Goal: Complete application form: Complete application form

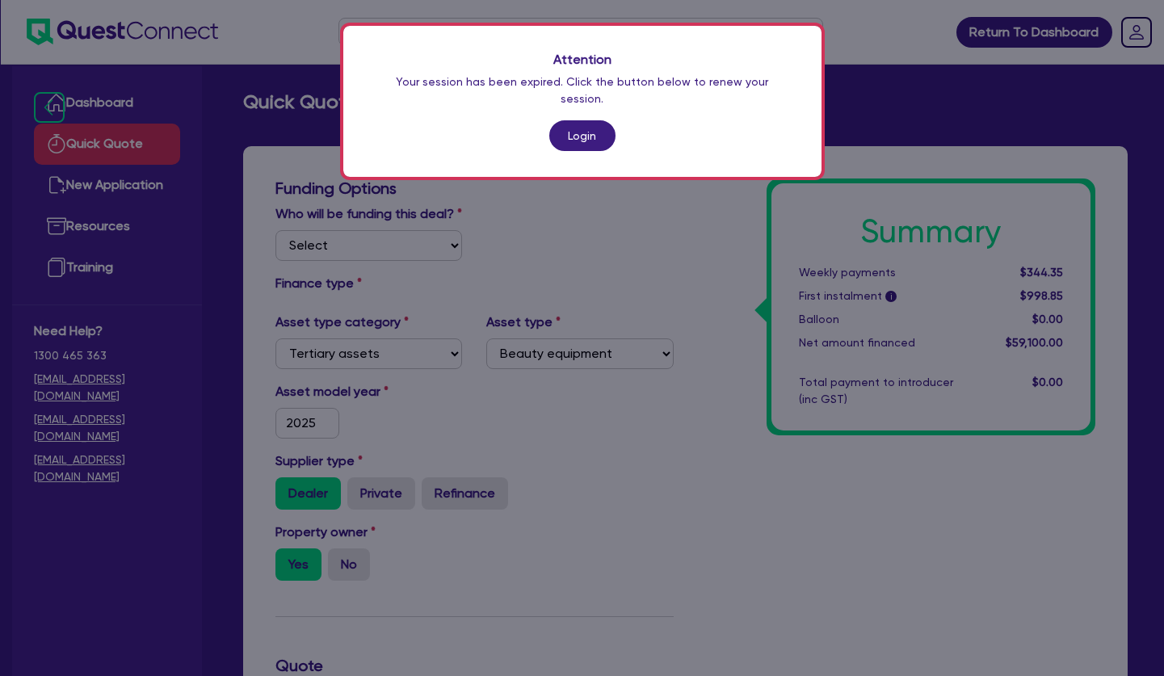
select select "TERTIARY_ASSETS"
select select "BEAUTY_EQUIPMENT"
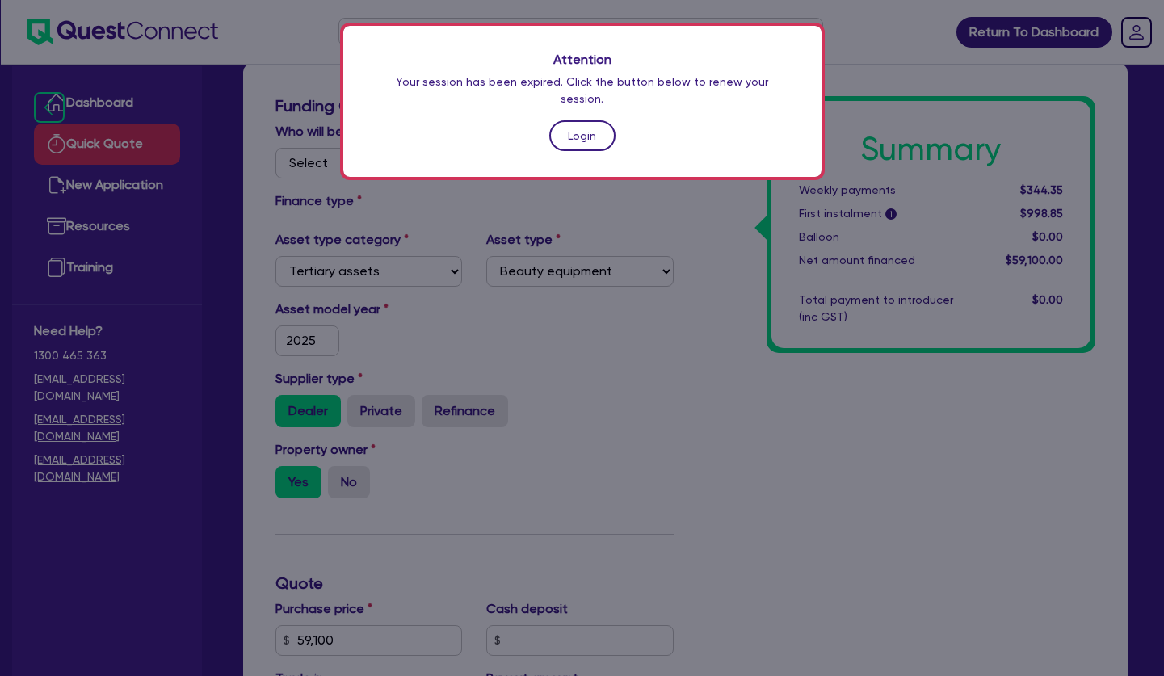
click at [581, 120] on link "Login" at bounding box center [582, 135] width 66 height 31
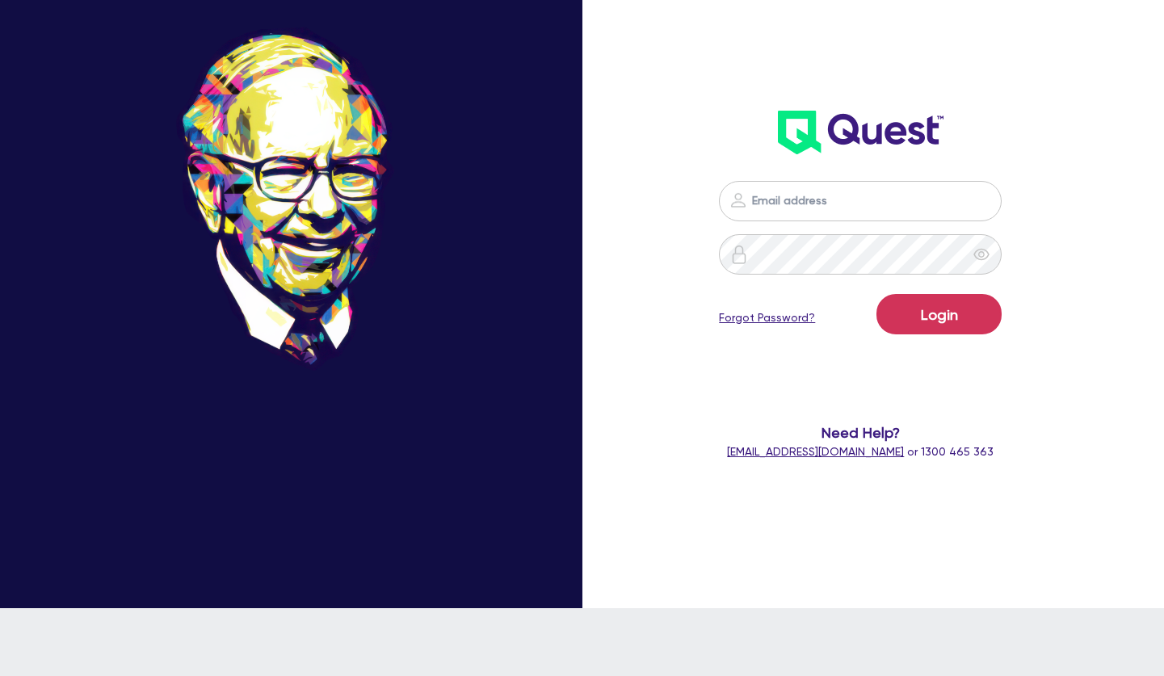
type input "[PERSON_NAME][EMAIL_ADDRESS][PERSON_NAME][DOMAIN_NAME]"
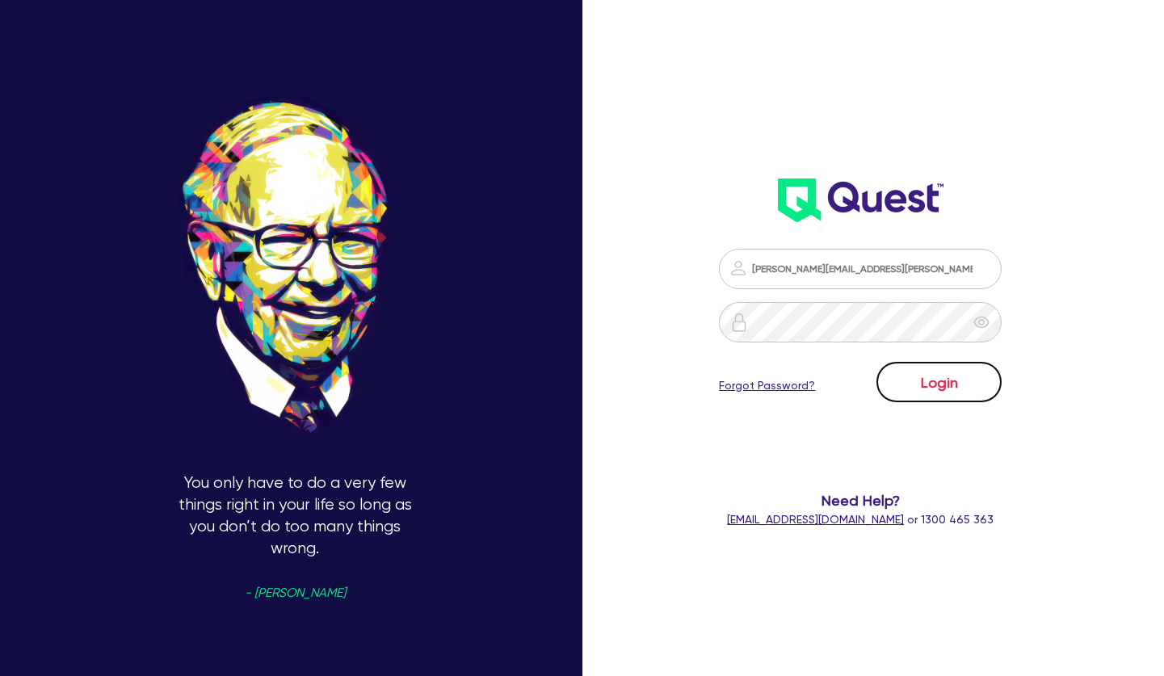
click at [944, 379] on button "Login" at bounding box center [938, 382] width 125 height 40
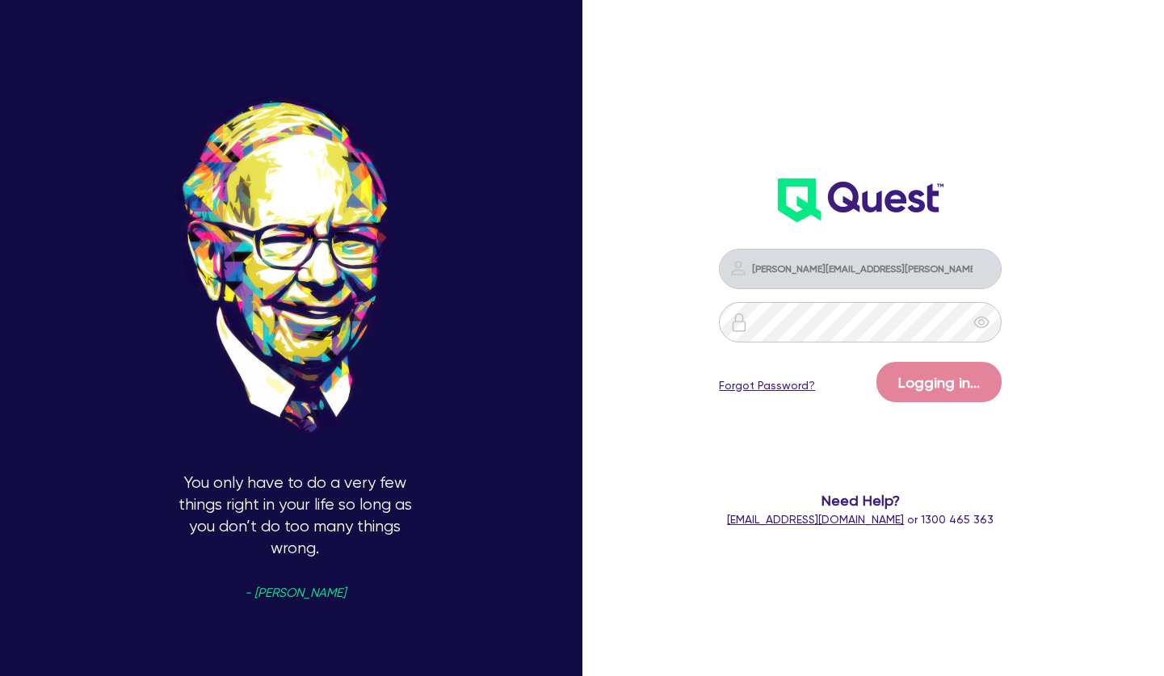
click at [947, 360] on form "[PERSON_NAME][EMAIL_ADDRESS][PERSON_NAME][DOMAIN_NAME] Logging in... Forgot Pas…" at bounding box center [860, 388] width 299 height 279
click at [1047, 367] on div "[PERSON_NAME][EMAIL_ADDRESS][PERSON_NAME][DOMAIN_NAME] Logging in... Forgot Pas…" at bounding box center [876, 338] width 388 height 812
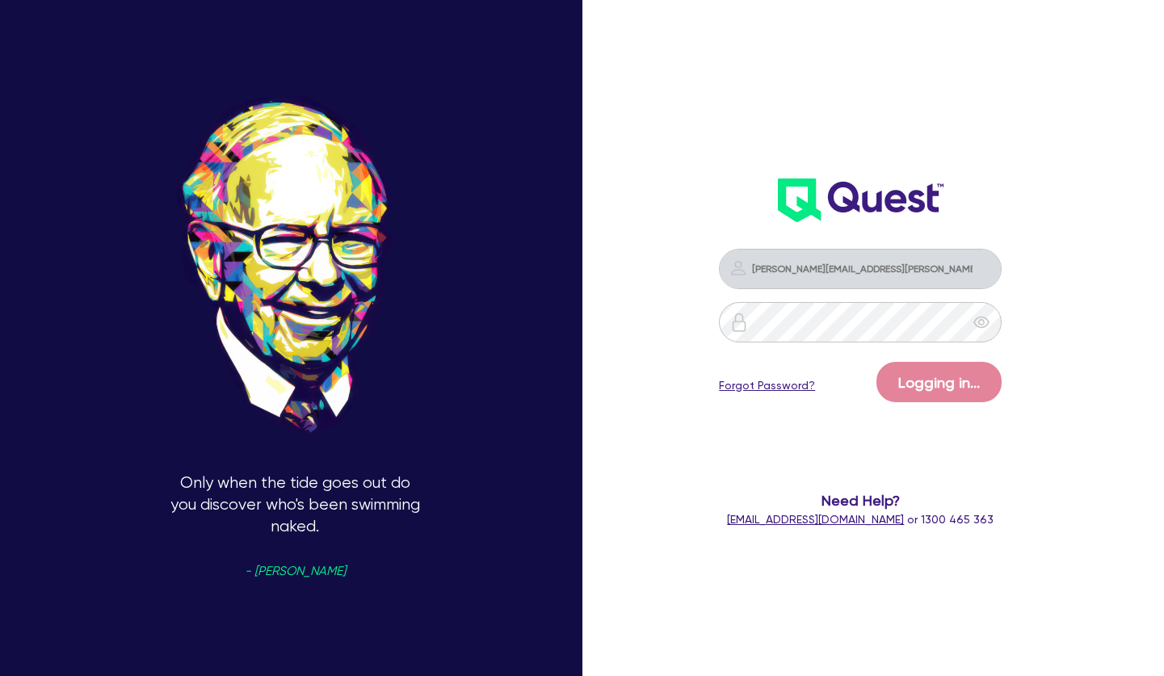
click at [857, 188] on img at bounding box center [861, 200] width 166 height 44
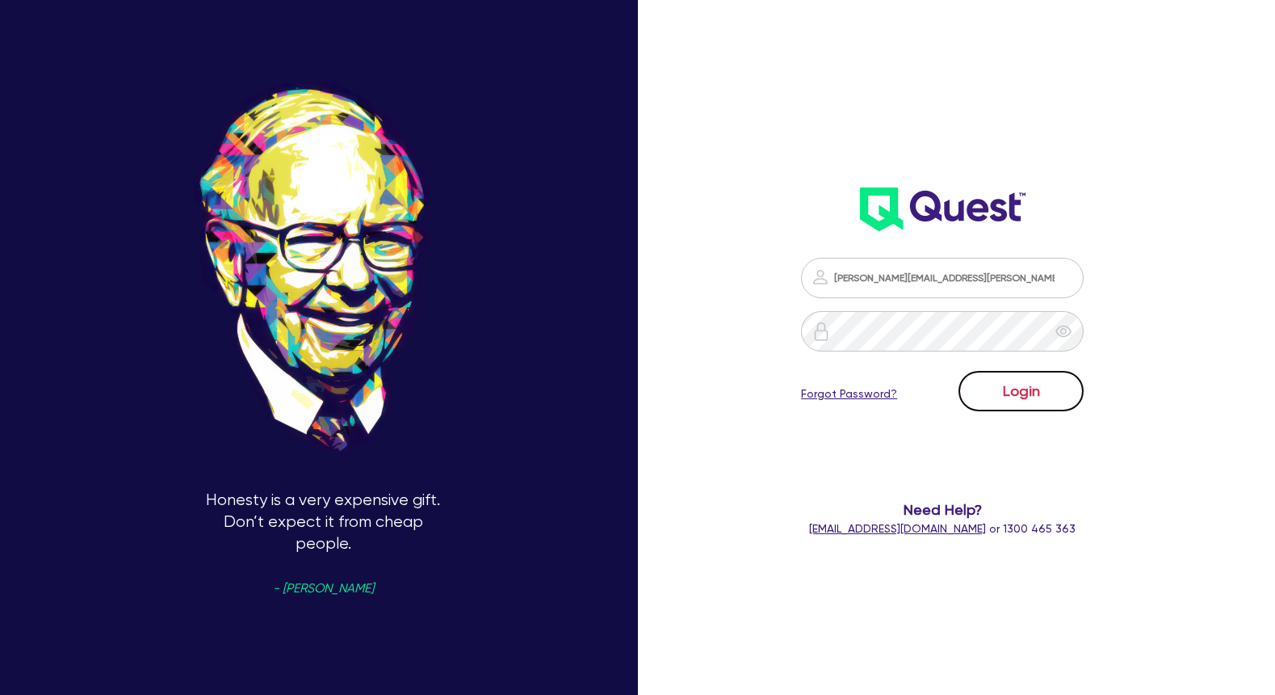
click at [1051, 398] on button "Login" at bounding box center [1021, 391] width 125 height 40
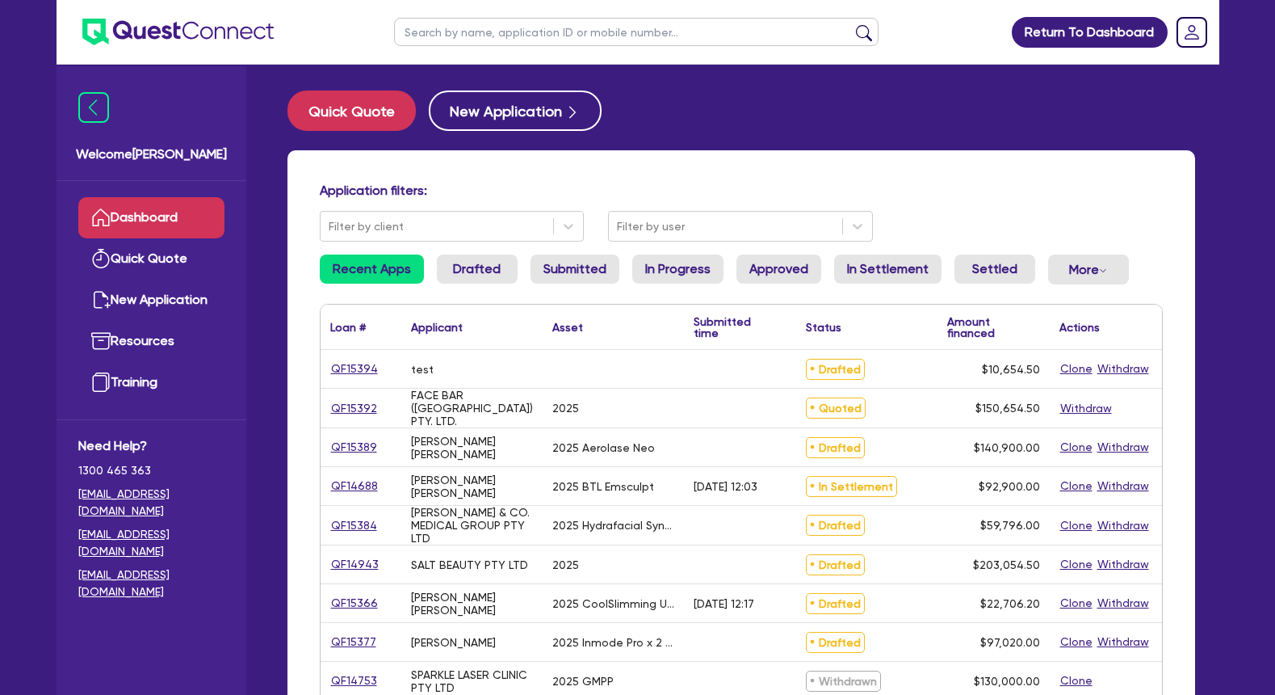
click at [486, 31] on input "text" at bounding box center [636, 32] width 485 height 28
type input "eva"
click at [851, 24] on button "submit" at bounding box center [864, 35] width 26 height 23
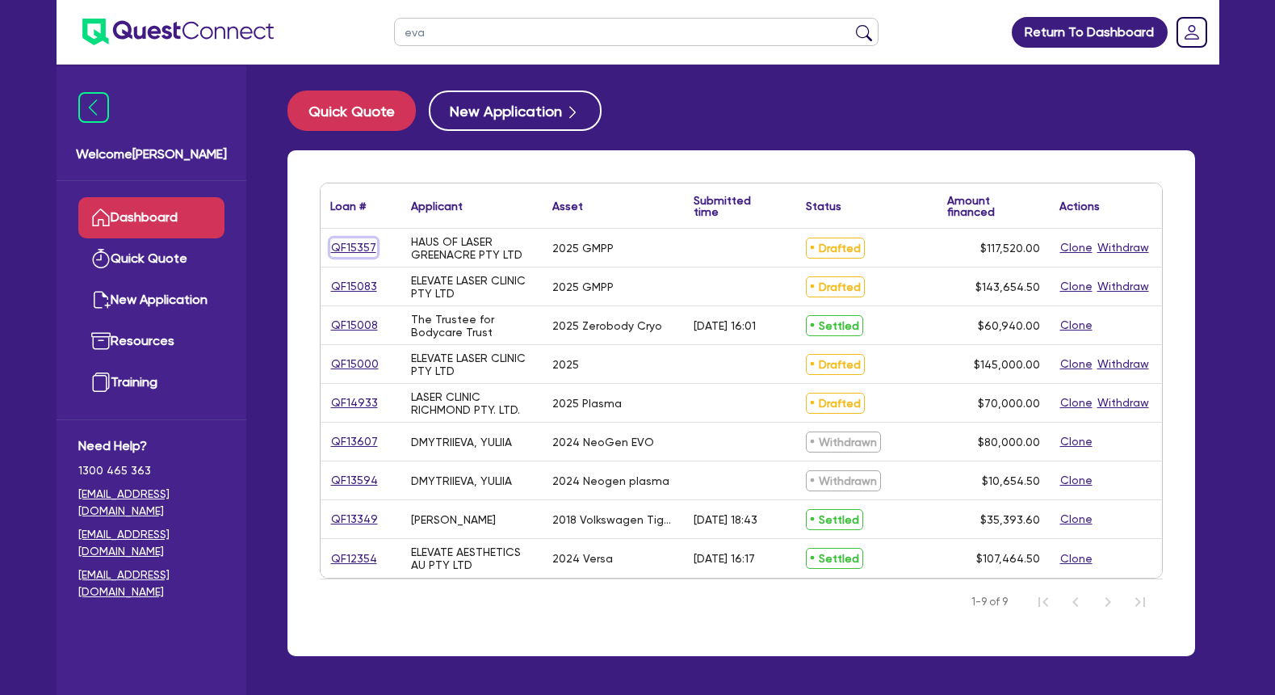
click at [362, 247] on link "QF15357" at bounding box center [353, 247] width 47 height 19
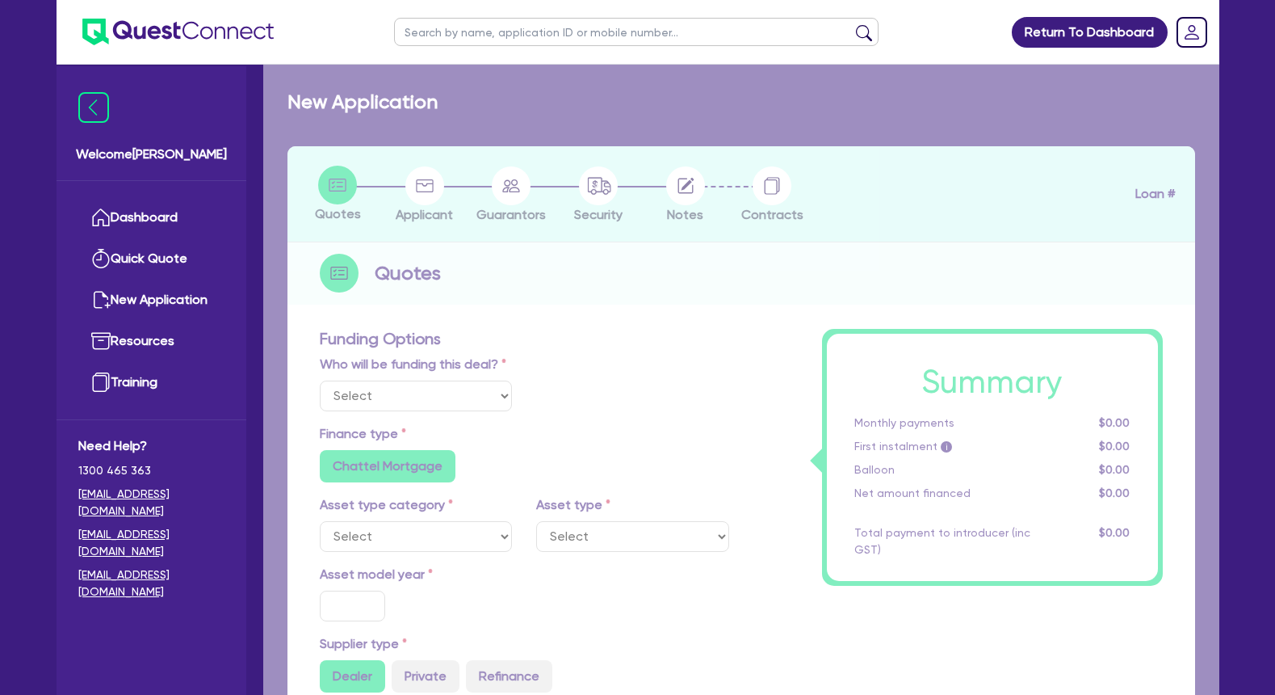
select select "Other"
select select "TERTIARY_ASSETS"
type input "2025"
type input "147,000"
type input "29,480"
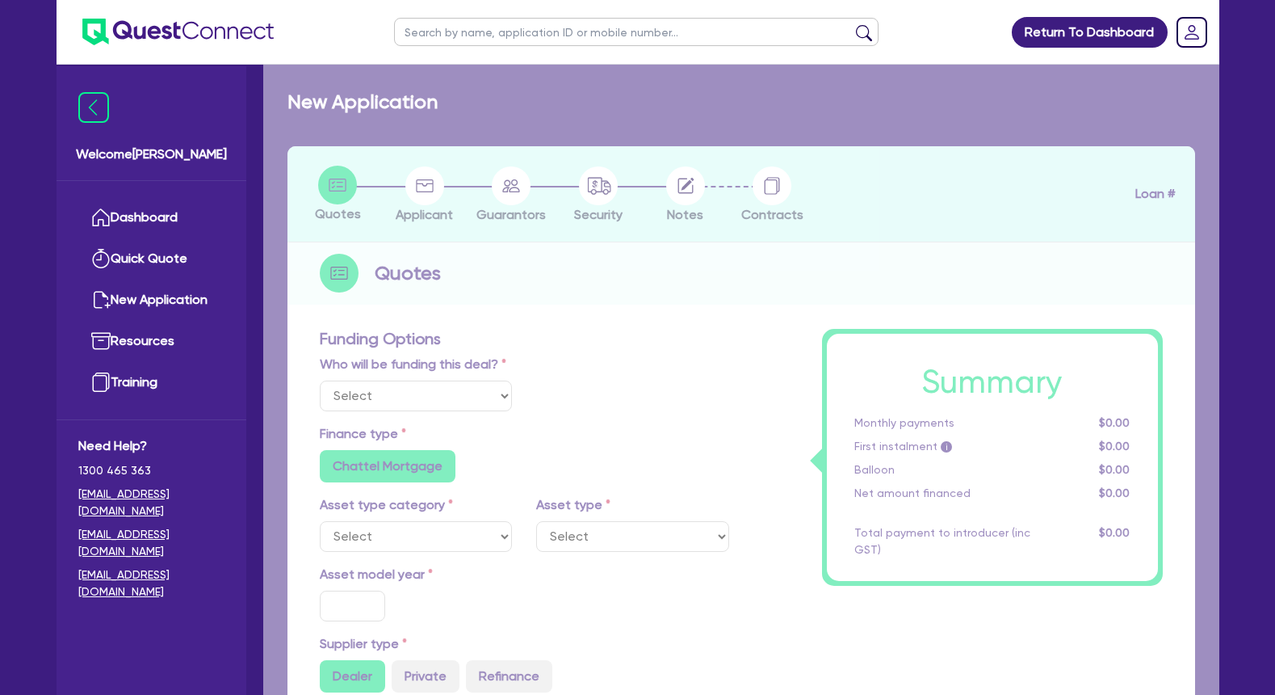
type input "5"
type input "5,876"
radio input "false"
type input "13.9"
radio input "false"
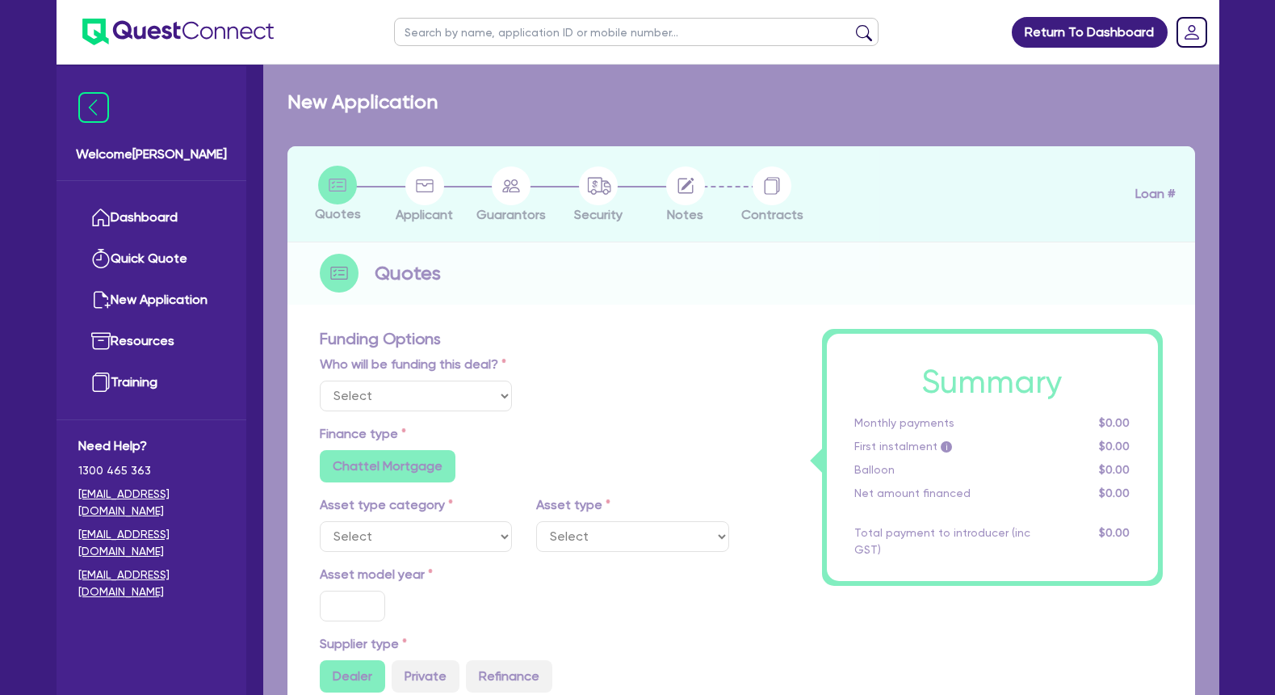
radio input "false"
select select "BEAUTY_EQUIPMENT"
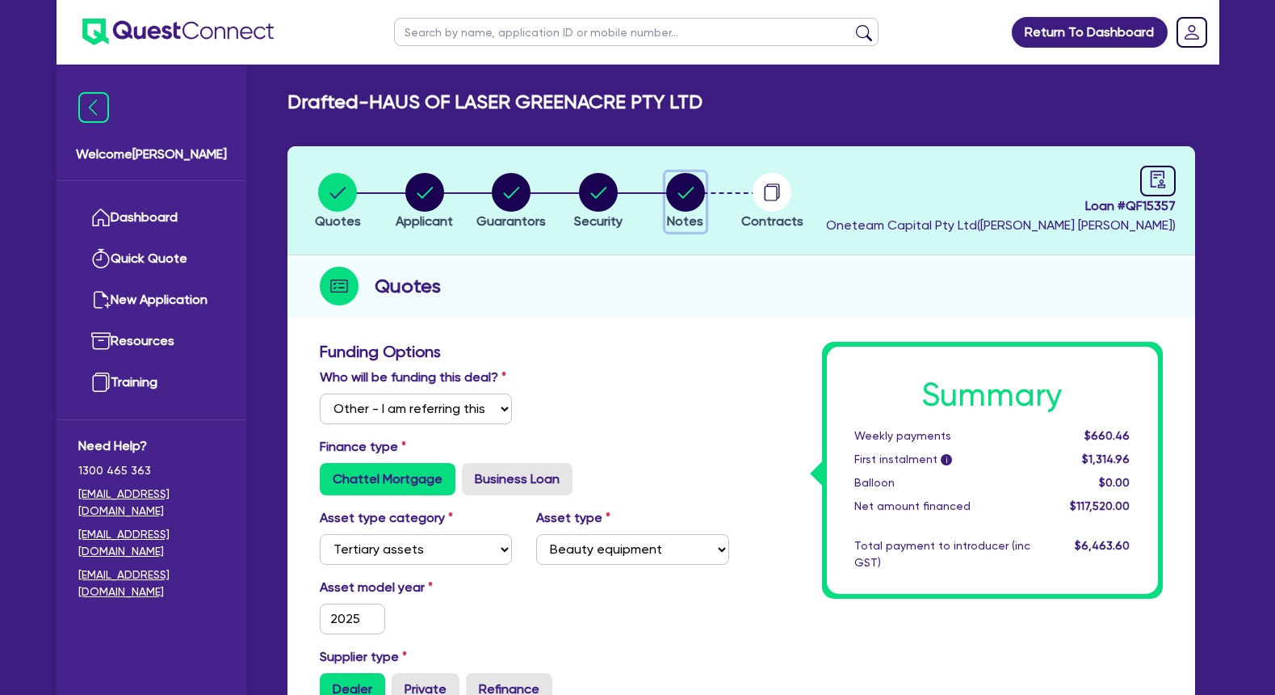
click at [686, 196] on circle "button" at bounding box center [685, 192] width 39 height 39
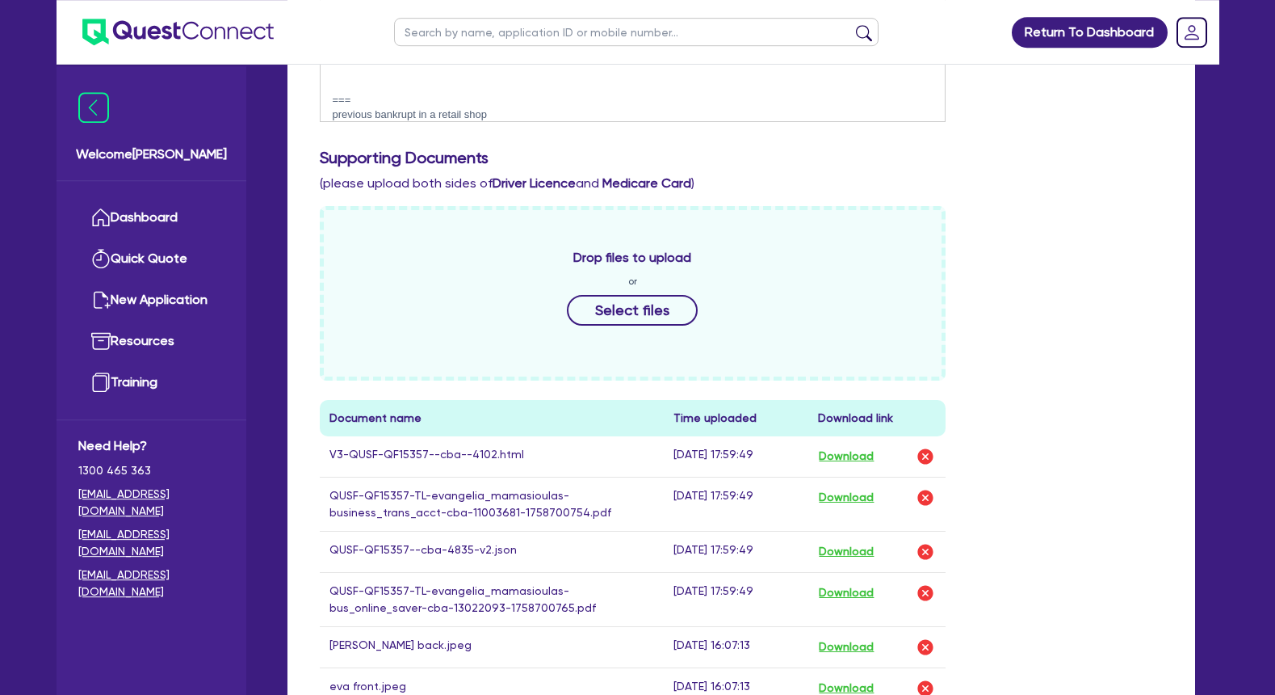
scroll to position [577, 0]
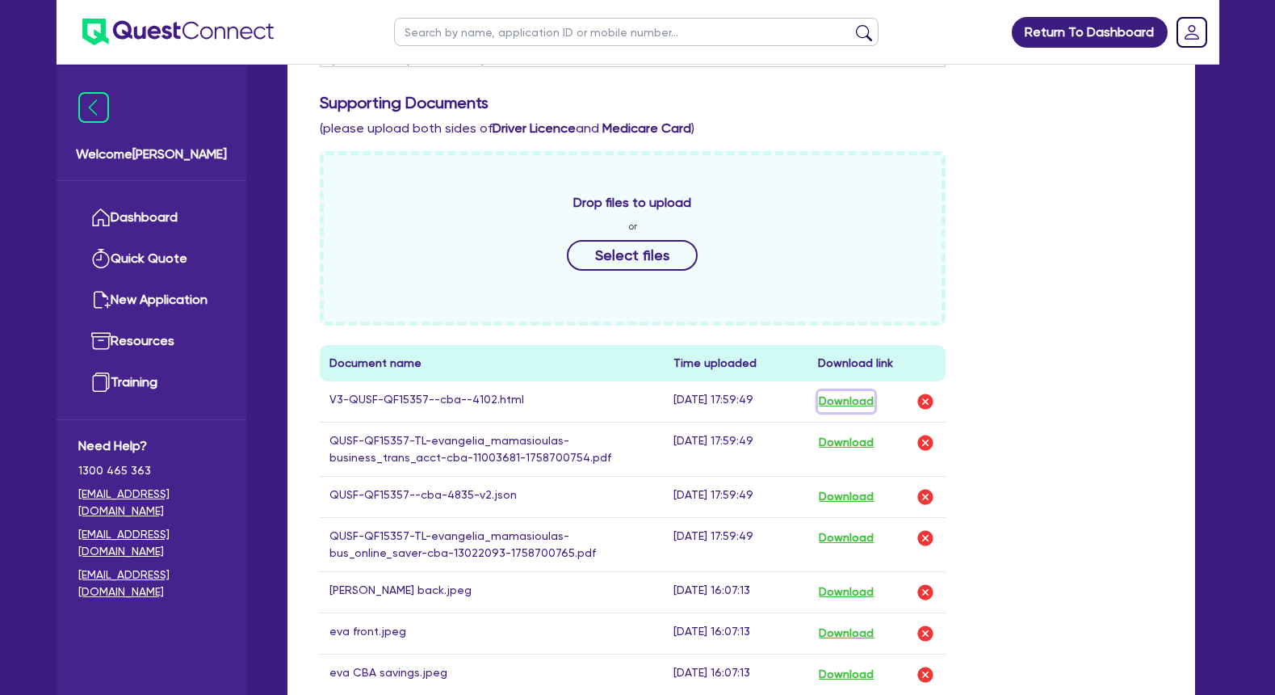
click at [842, 401] on button "Download" at bounding box center [846, 401] width 57 height 21
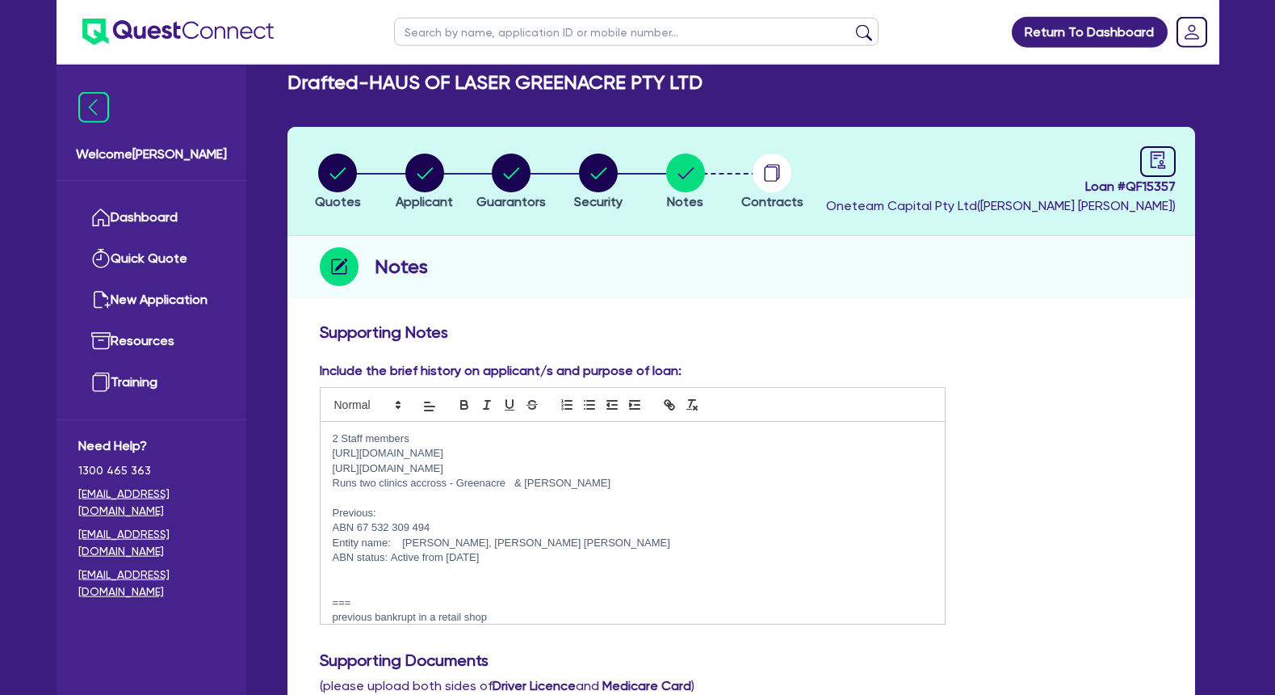
scroll to position [0, 0]
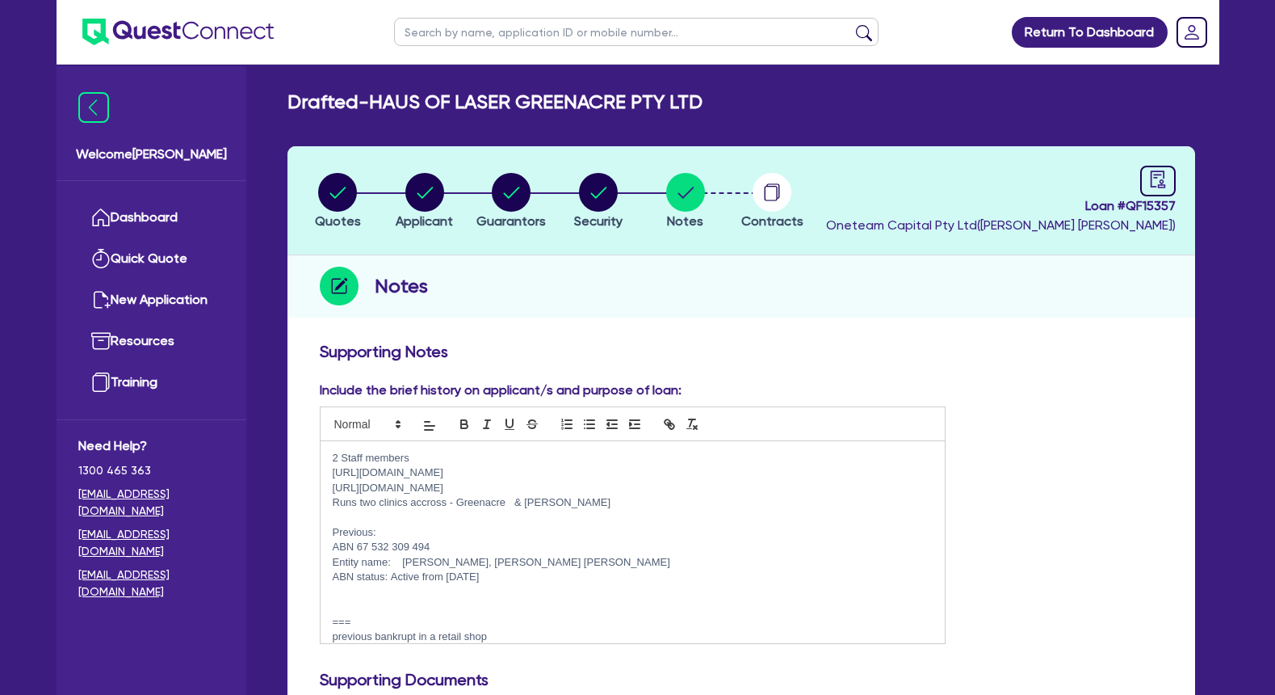
click at [333, 454] on p "2 Staff members" at bounding box center [633, 458] width 601 height 15
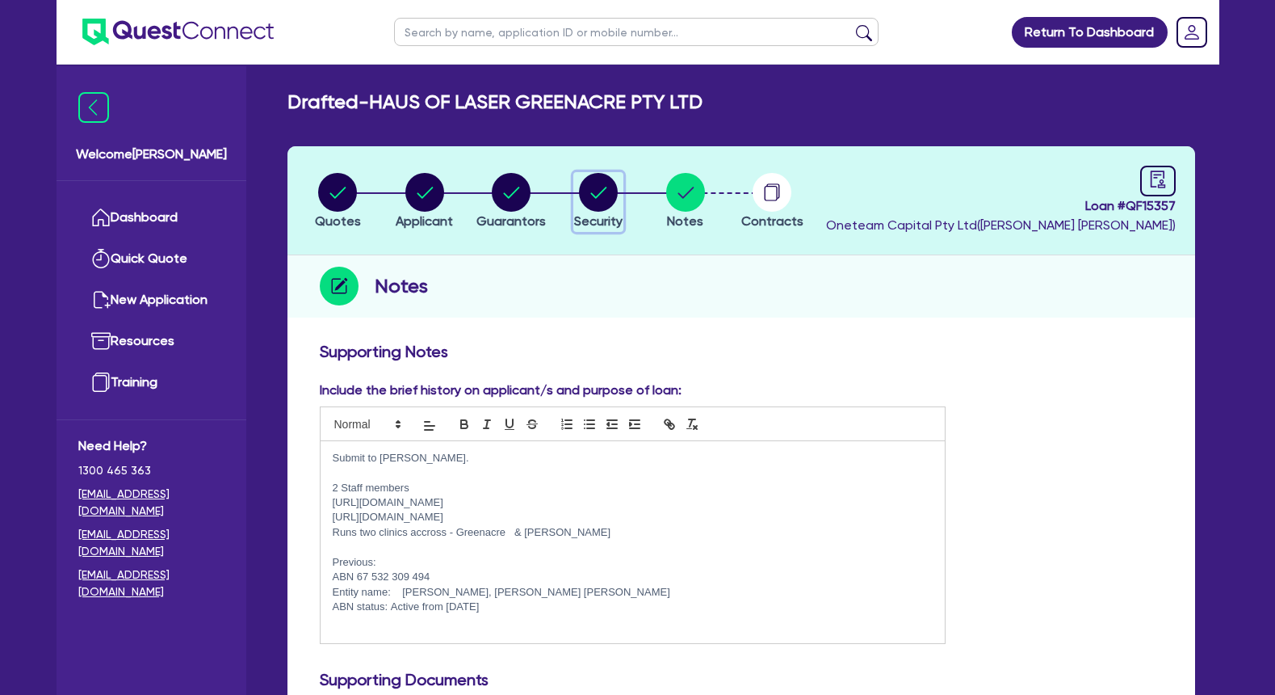
click at [605, 197] on circle "button" at bounding box center [598, 192] width 39 height 39
select select "TERTIARY_ASSETS"
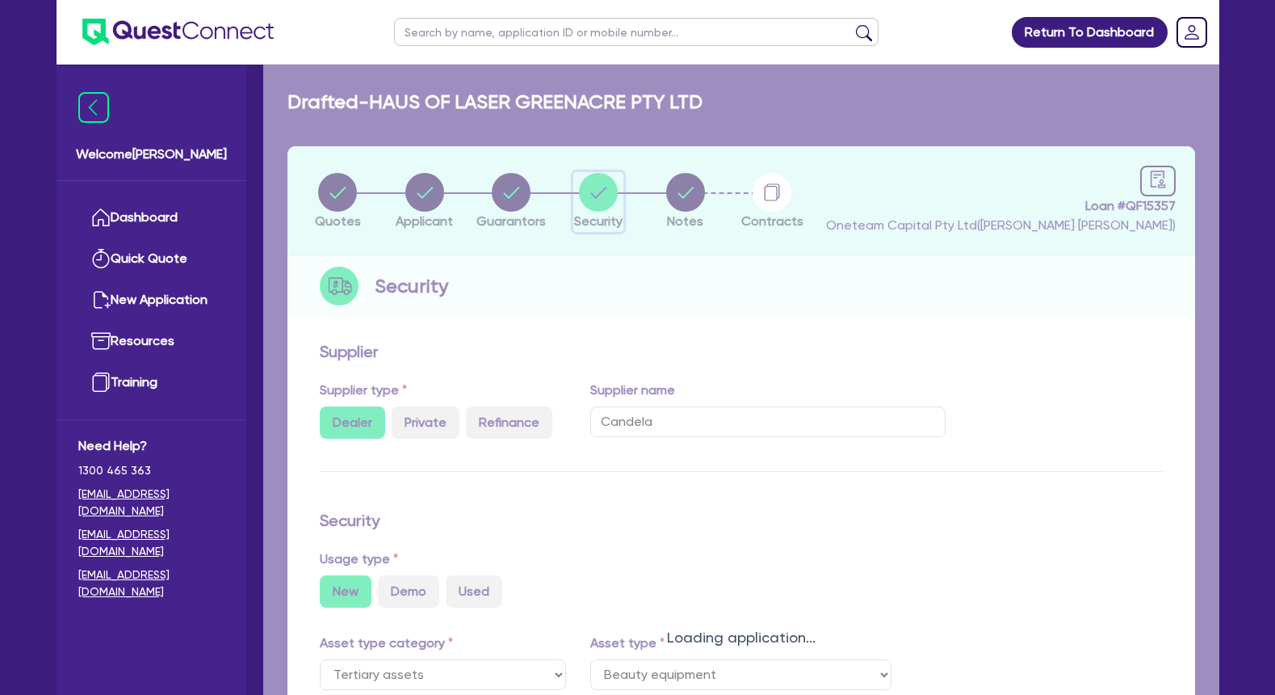
select select "BEAUTY_EQUIPMENT"
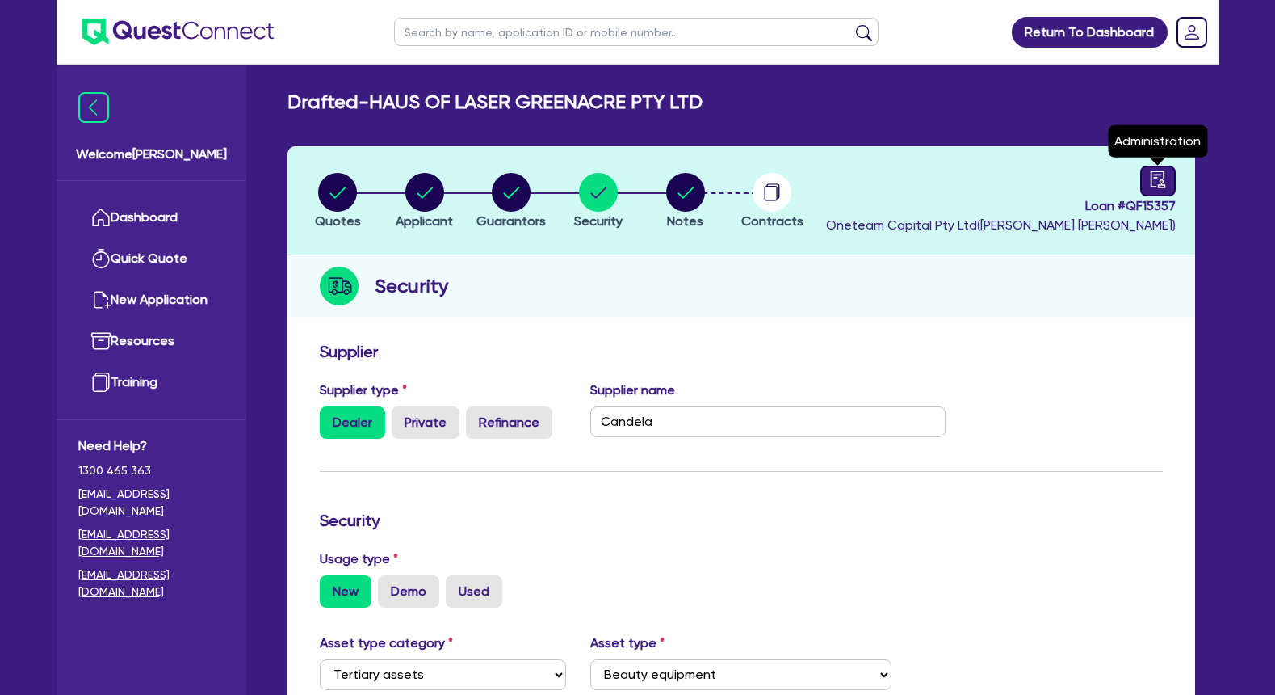
click at [1161, 178] on icon "audit" at bounding box center [1158, 179] width 18 height 18
select select "DRAFTED_NEW"
select select "Other"
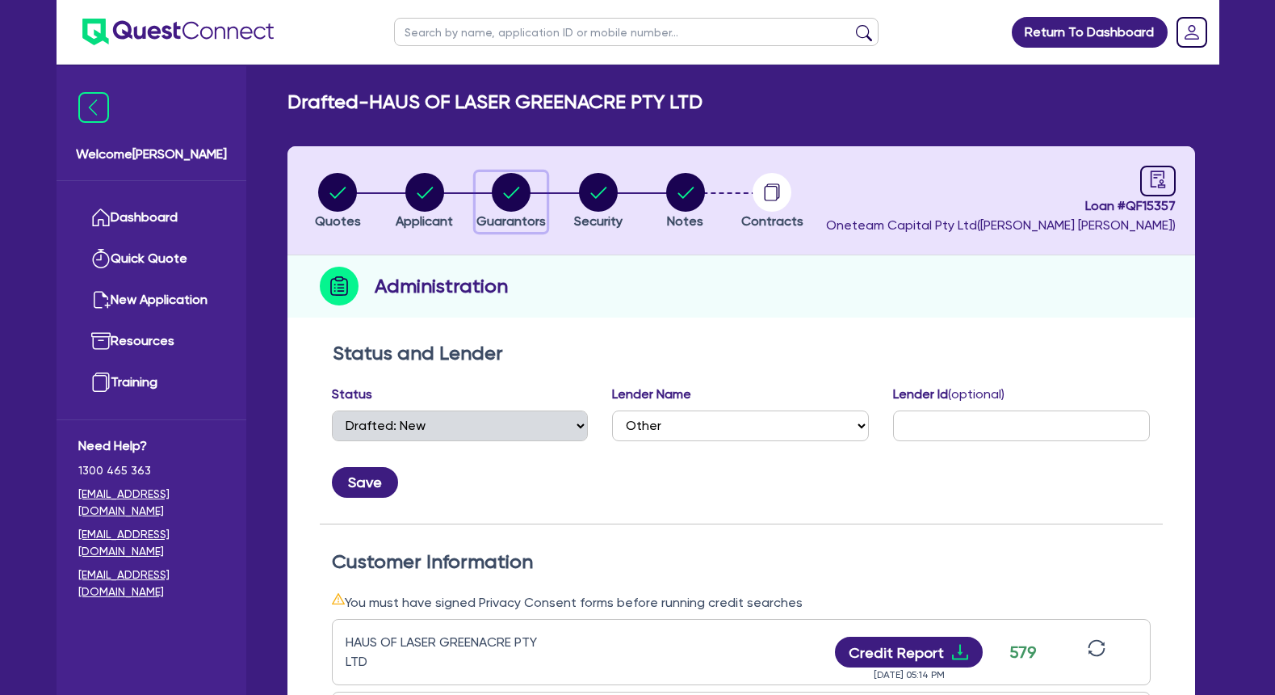
click at [518, 191] on circle "button" at bounding box center [511, 192] width 39 height 39
select select "MRS"
select select "NSW"
select select "DE_FACTO"
select select "VEHICLE"
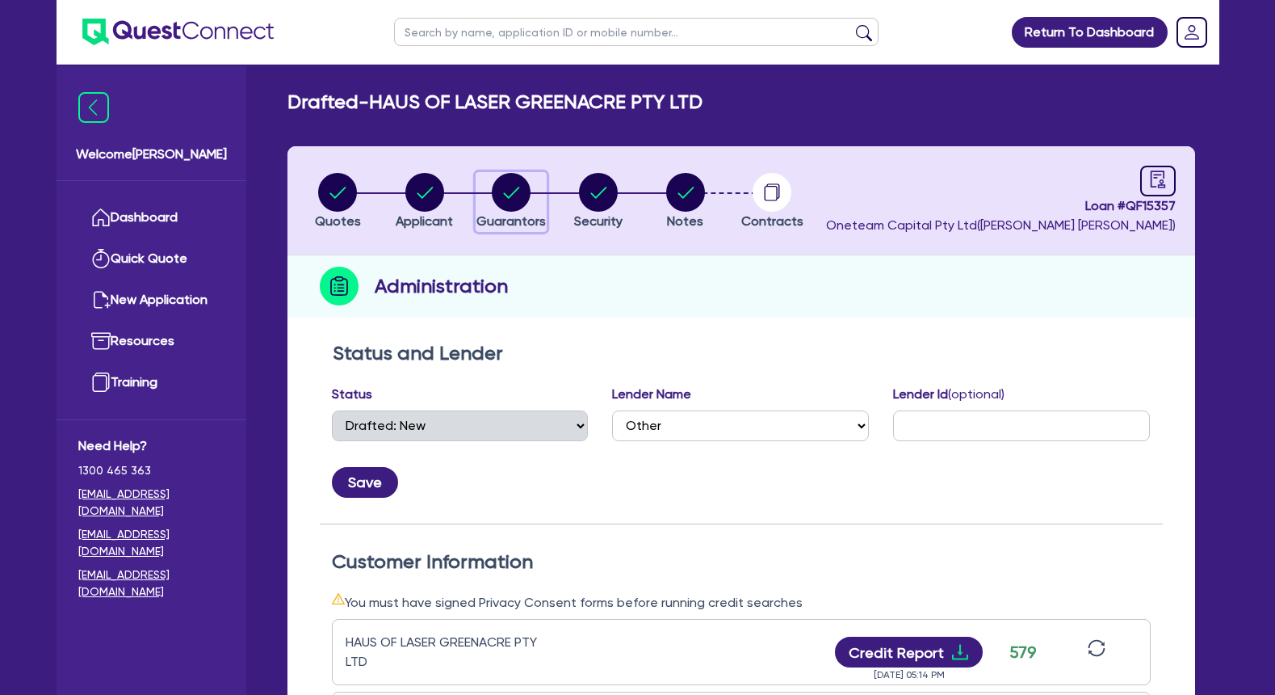
select select "CASH"
select select "HOUSEHOLD_PERSONAL"
select select "OTHER"
select select "VEHICLE_LOAN"
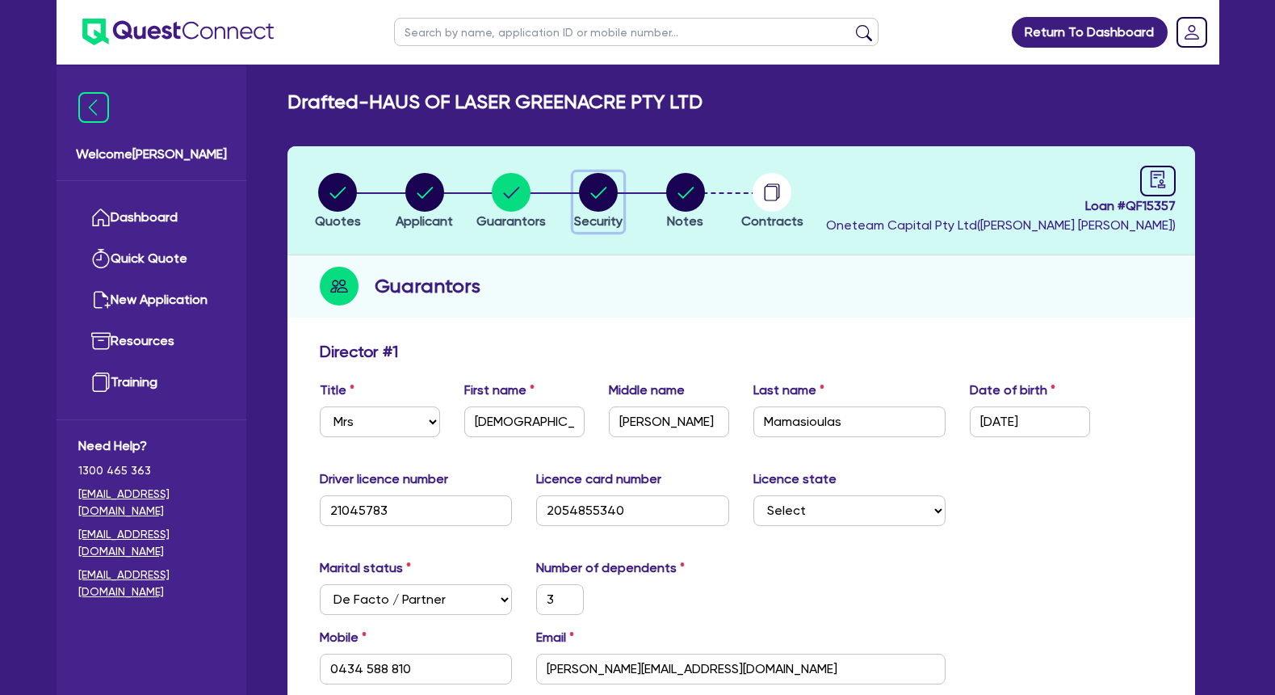
click at [607, 192] on circle "button" at bounding box center [598, 192] width 39 height 39
select select "TERTIARY_ASSETS"
select select "BEAUTY_EQUIPMENT"
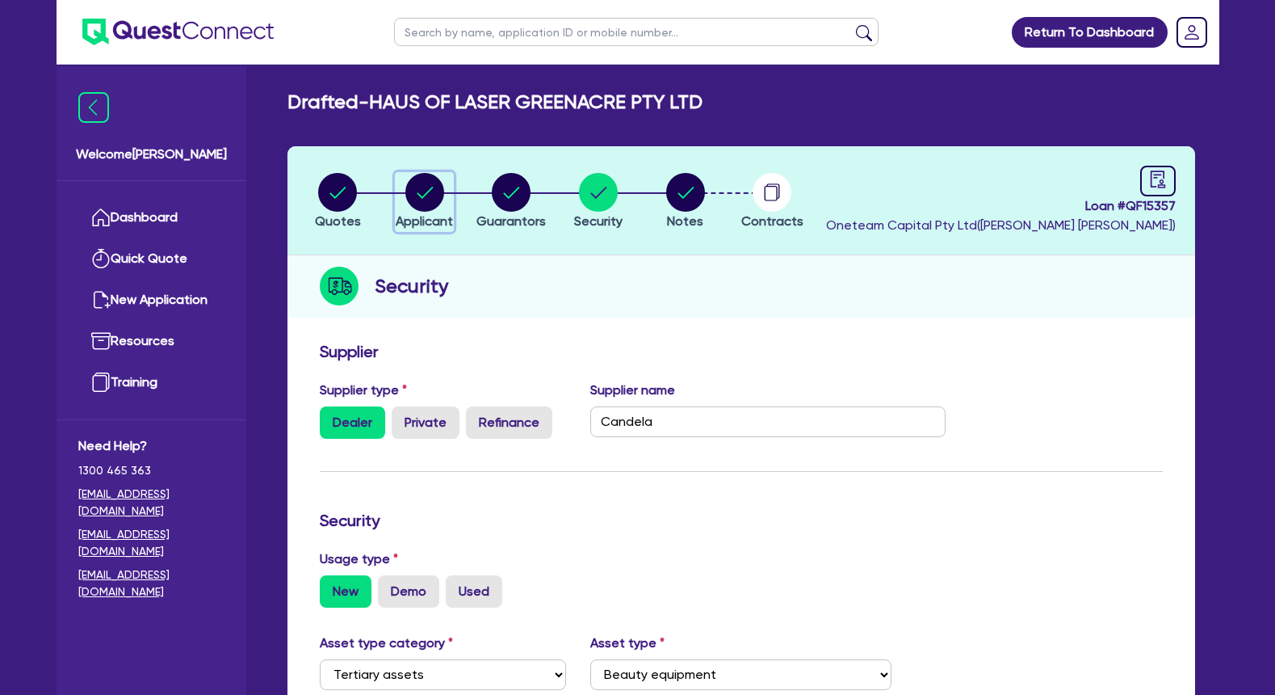
click at [434, 192] on circle "button" at bounding box center [424, 192] width 39 height 39
select select "COMPANY"
select select "HEALTH_BEAUTY"
select select "HAIR_BEAUTY_SALONS"
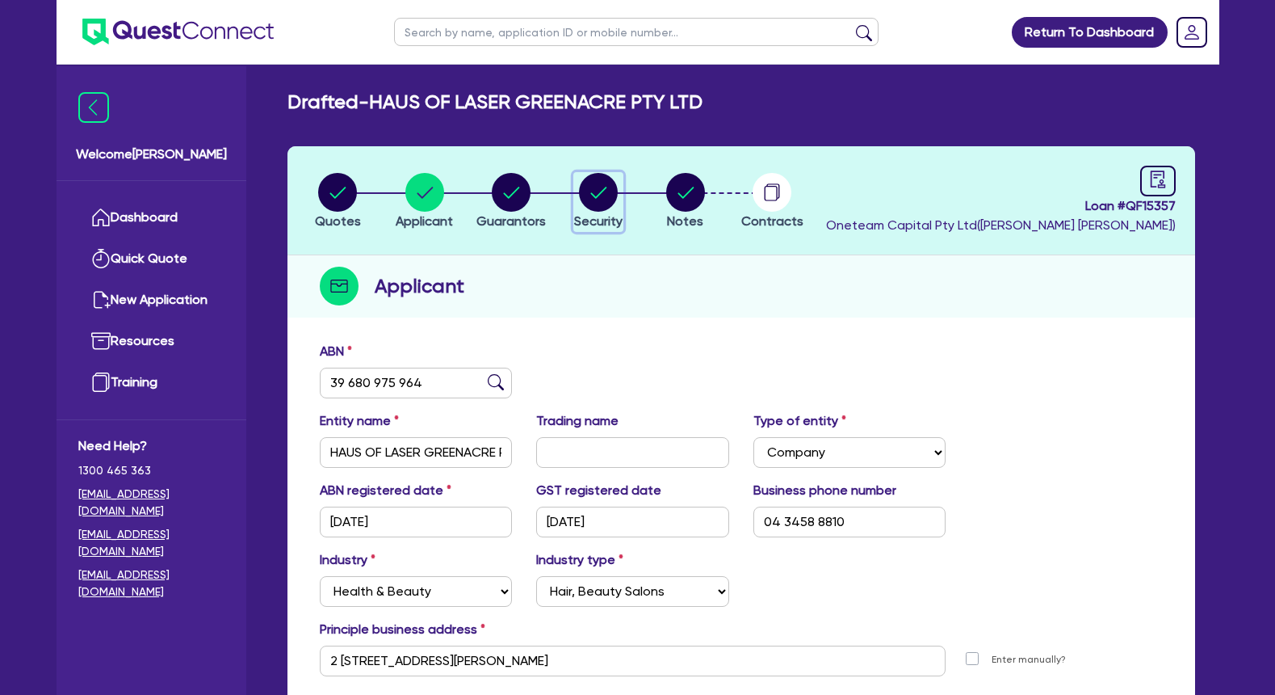
click at [612, 193] on circle "button" at bounding box center [598, 192] width 39 height 39
select select "TERTIARY_ASSETS"
select select "BEAUTY_EQUIPMENT"
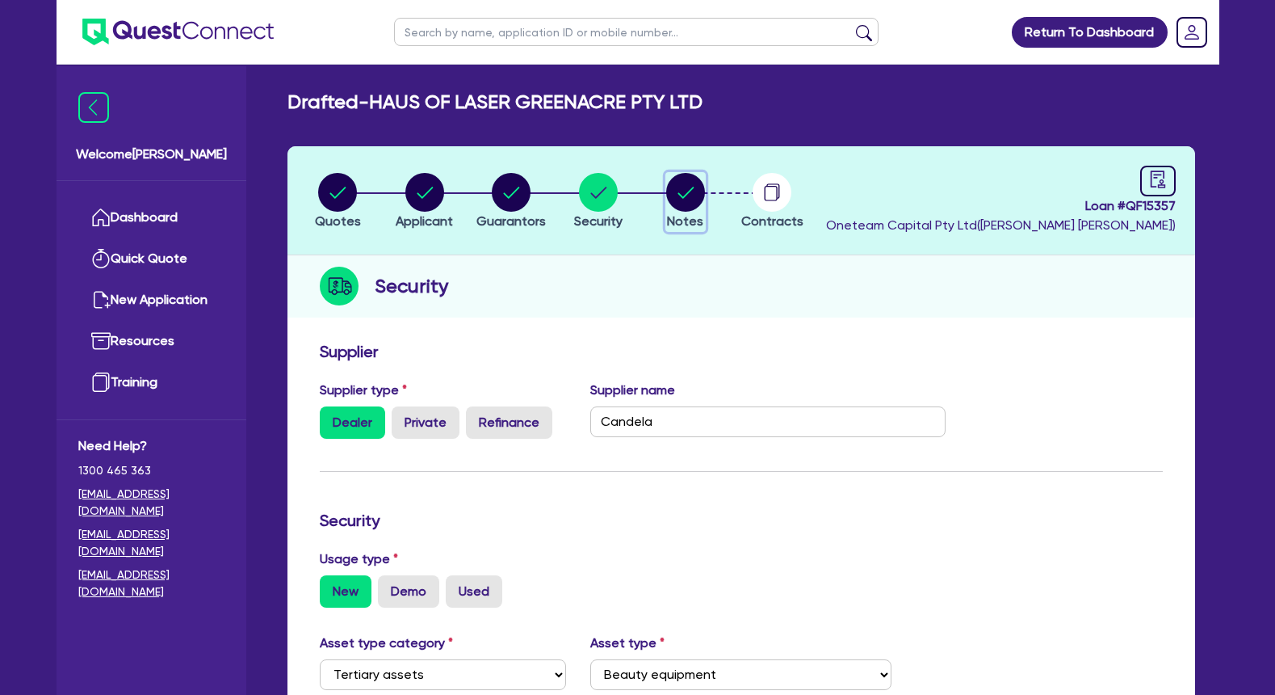
click at [665, 199] on button "Notes" at bounding box center [685, 202] width 40 height 60
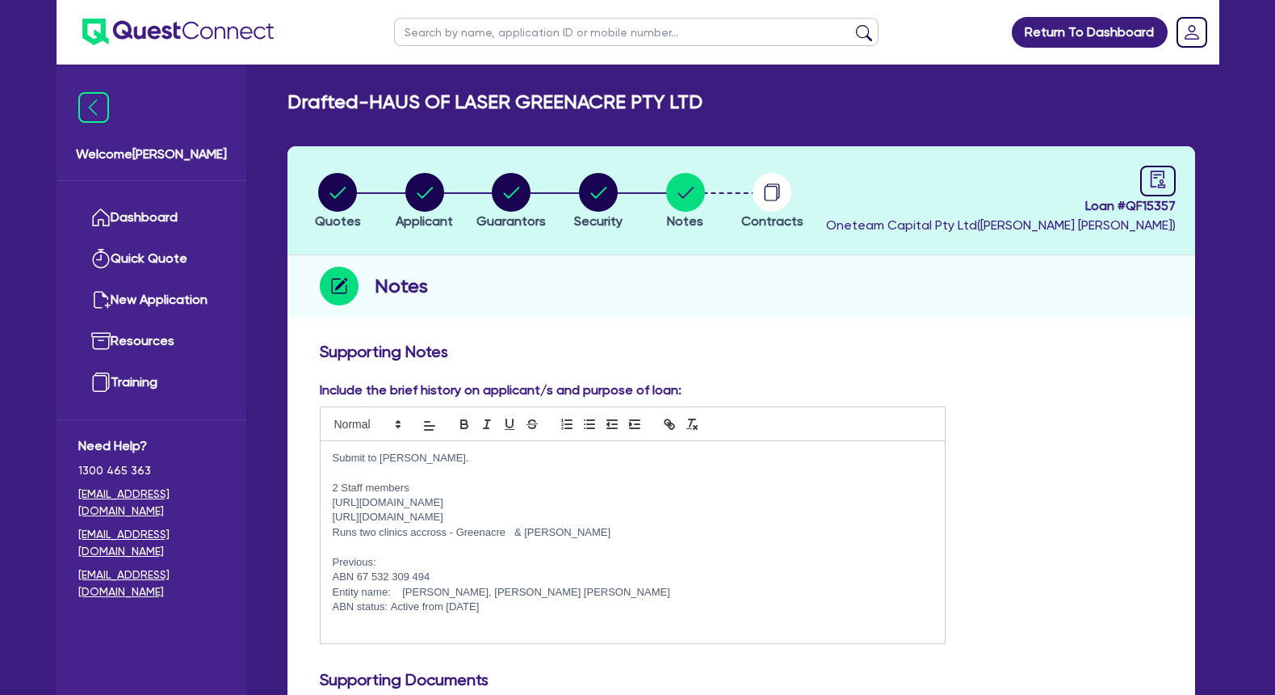
click at [436, 474] on p at bounding box center [633, 472] width 601 height 15
click at [338, 485] on p "2 Staff members" at bounding box center [633, 487] width 601 height 15
click at [421, 491] on p "2 Staff members" at bounding box center [633, 487] width 601 height 15
drag, startPoint x: 395, startPoint y: 548, endPoint x: 430, endPoint y: 539, distance: 35.8
click at [396, 548] on p at bounding box center [633, 546] width 601 height 15
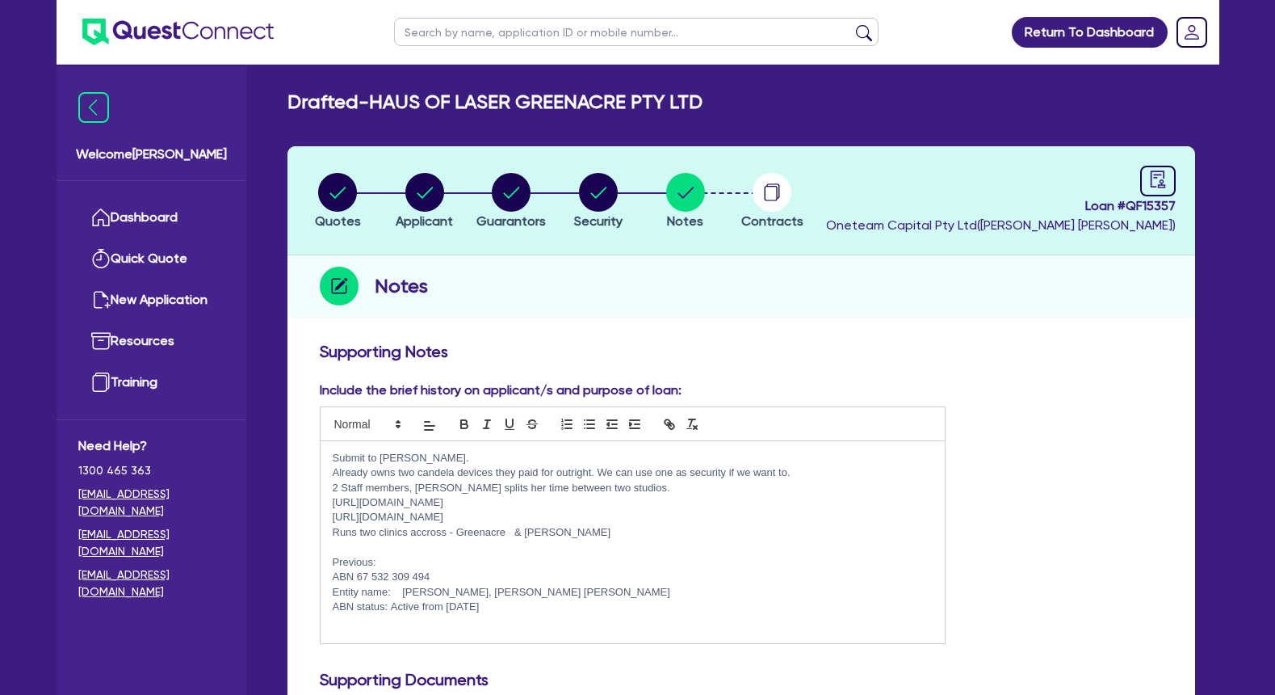
click at [434, 535] on p "Runs two clinics accross - Greenacre & Belmore" at bounding box center [633, 532] width 601 height 15
click at [454, 548] on p at bounding box center [633, 546] width 601 height 15
drag, startPoint x: 1185, startPoint y: 200, endPoint x: 1127, endPoint y: 204, distance: 58.3
click at [1127, 204] on header "Quotes Applicant Guarantors Security Notes Contracts Loan # QF15357 Oneteam Cap…" at bounding box center [741, 200] width 908 height 109
copy span "QF15357"
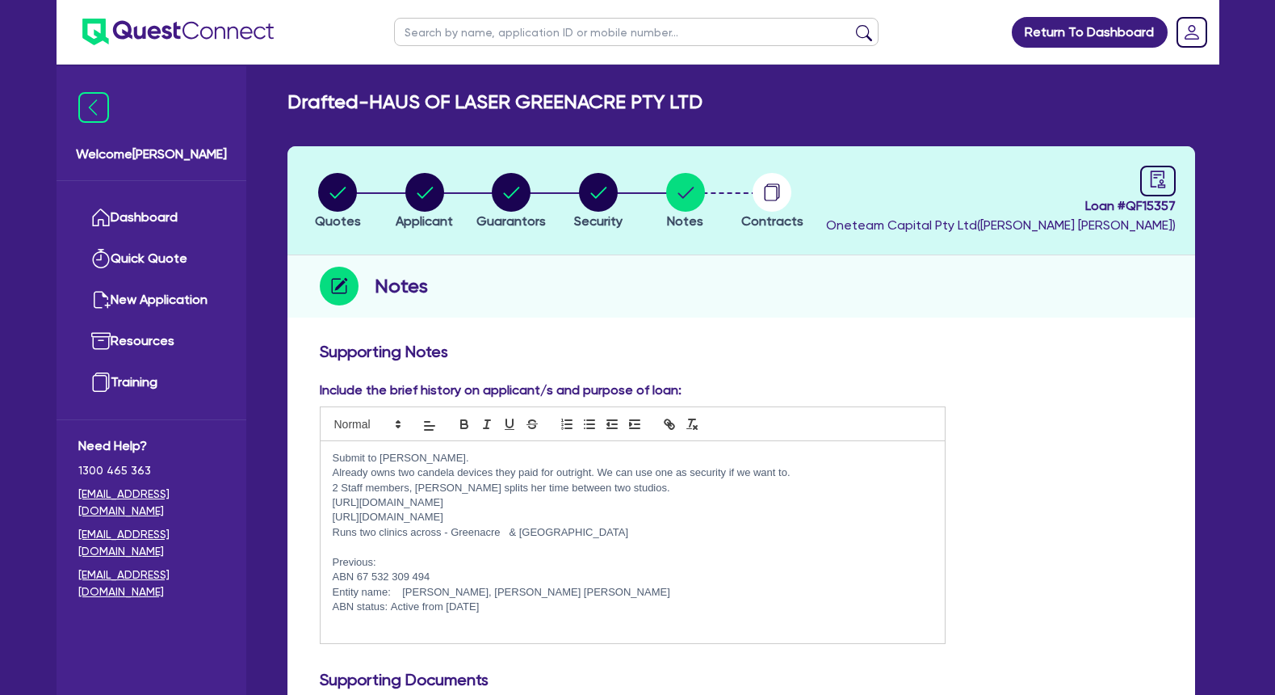
click at [1077, 314] on div "Notes" at bounding box center [741, 286] width 908 height 62
click at [334, 190] on circle "button" at bounding box center [337, 192] width 39 height 39
select select "Other"
select select "TERTIARY_ASSETS"
select select "BEAUTY_EQUIPMENT"
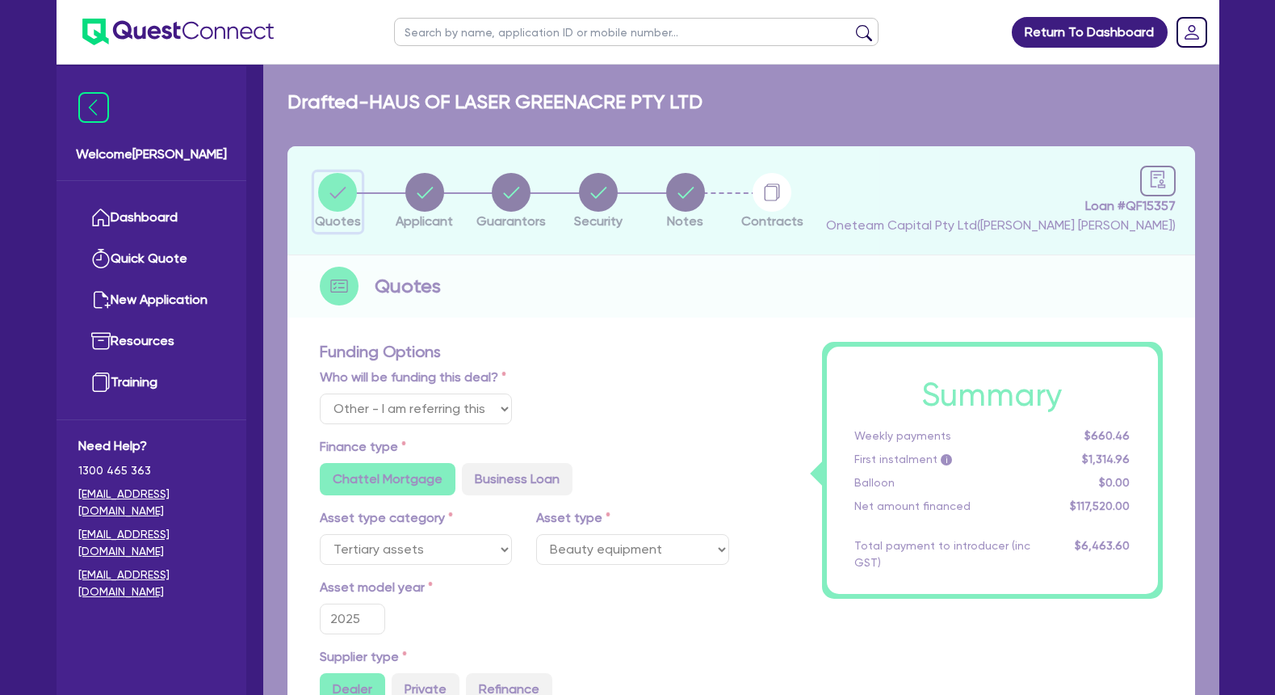
type input "147,000"
type input "29,480"
type input "5,876"
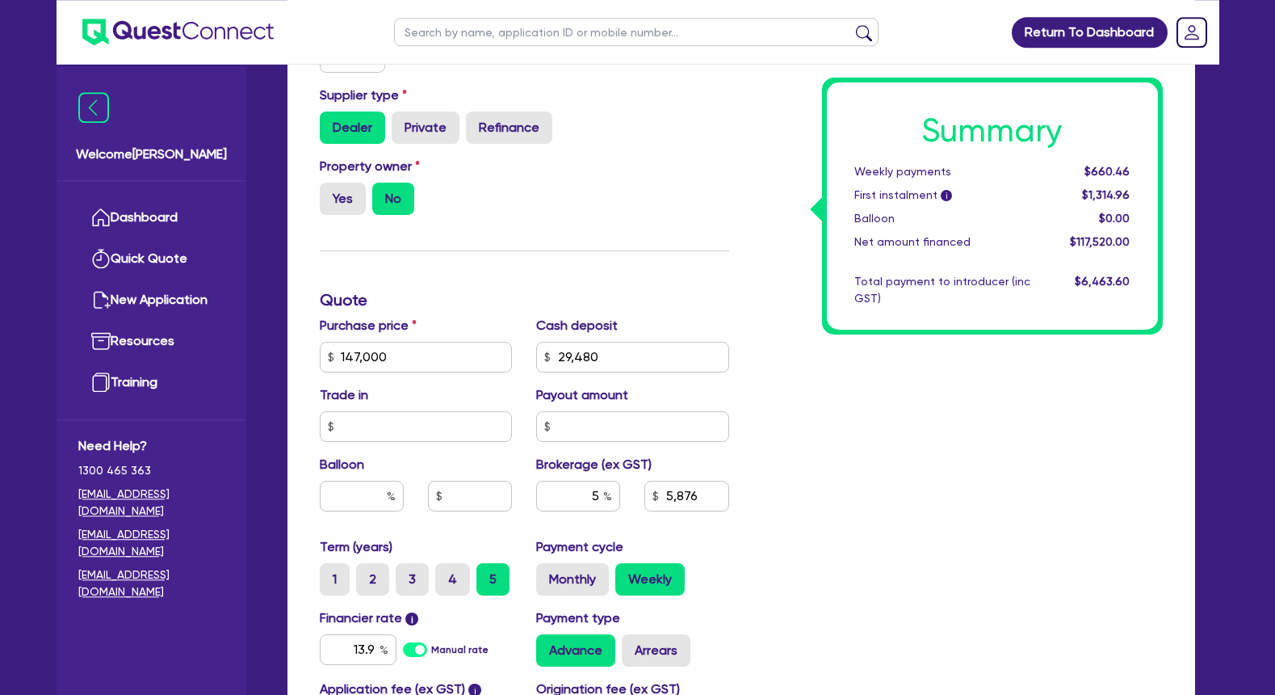
scroll to position [577, 0]
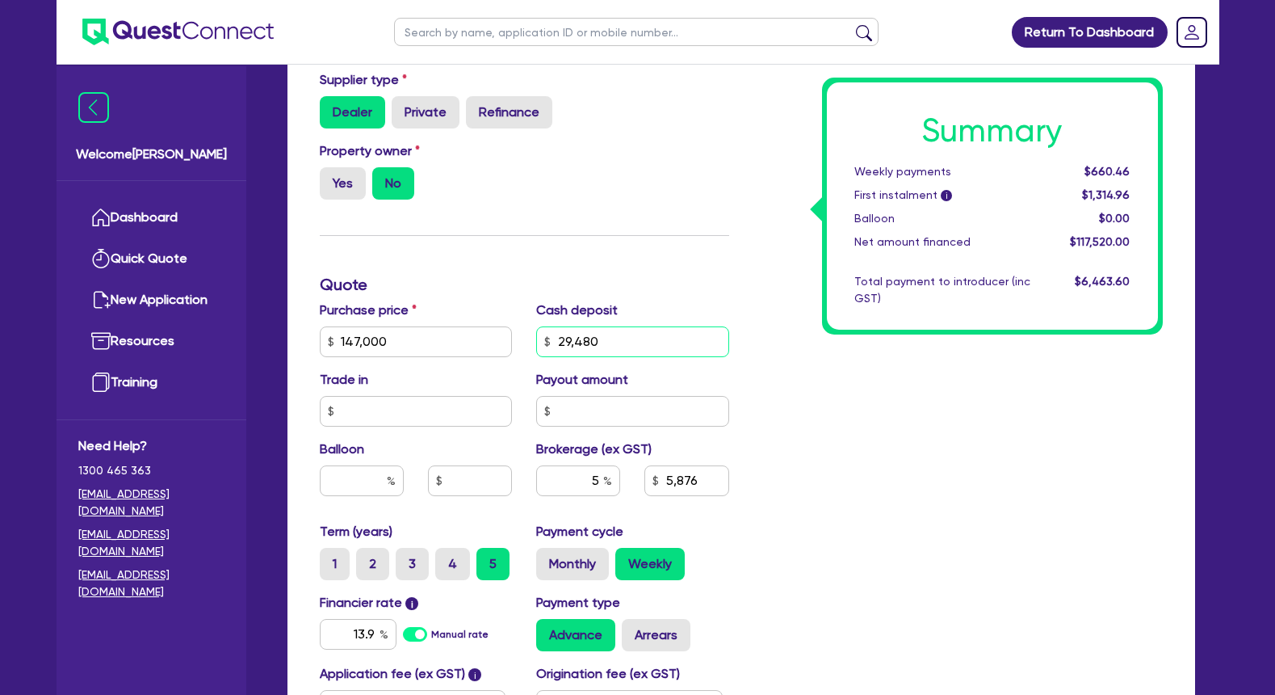
drag, startPoint x: 592, startPoint y: 363, endPoint x: 522, endPoint y: 359, distance: 70.4
click at [536, 357] on input "29,480" at bounding box center [632, 341] width 193 height 31
type input "147,000"
type input "2"
type input "5,876"
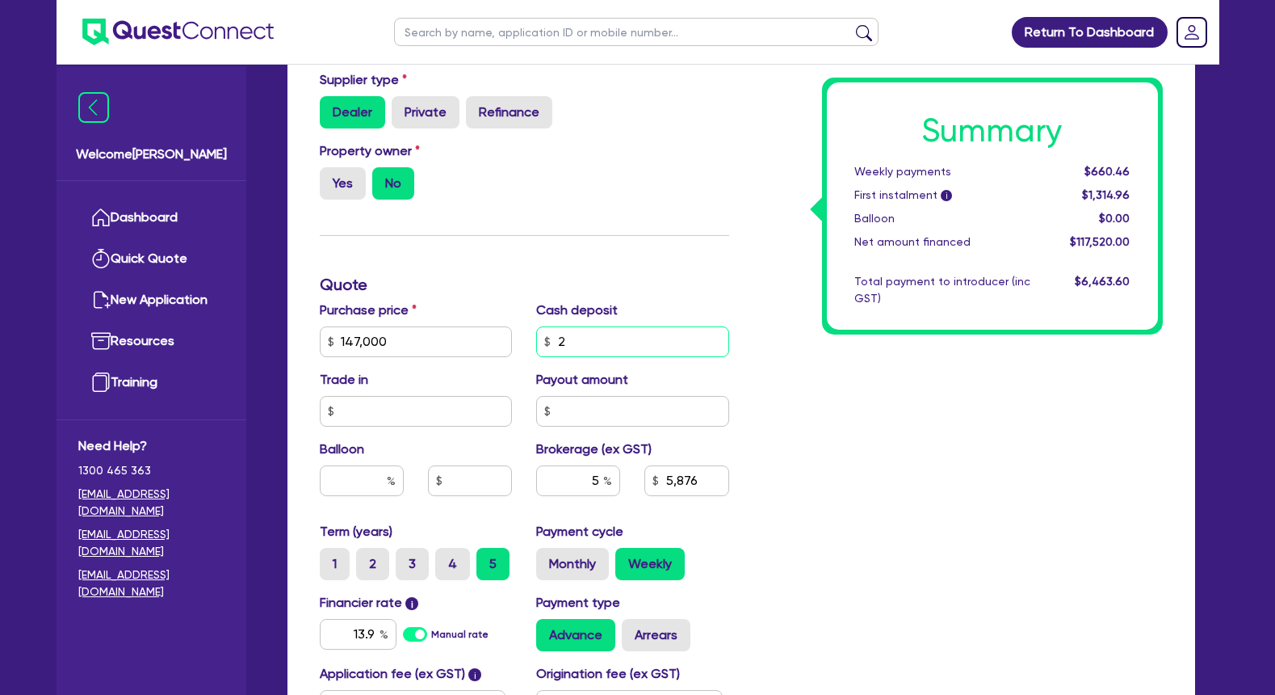
type input "147,000"
type input "20"
type input "5,876"
type input "147,000"
type input "200"
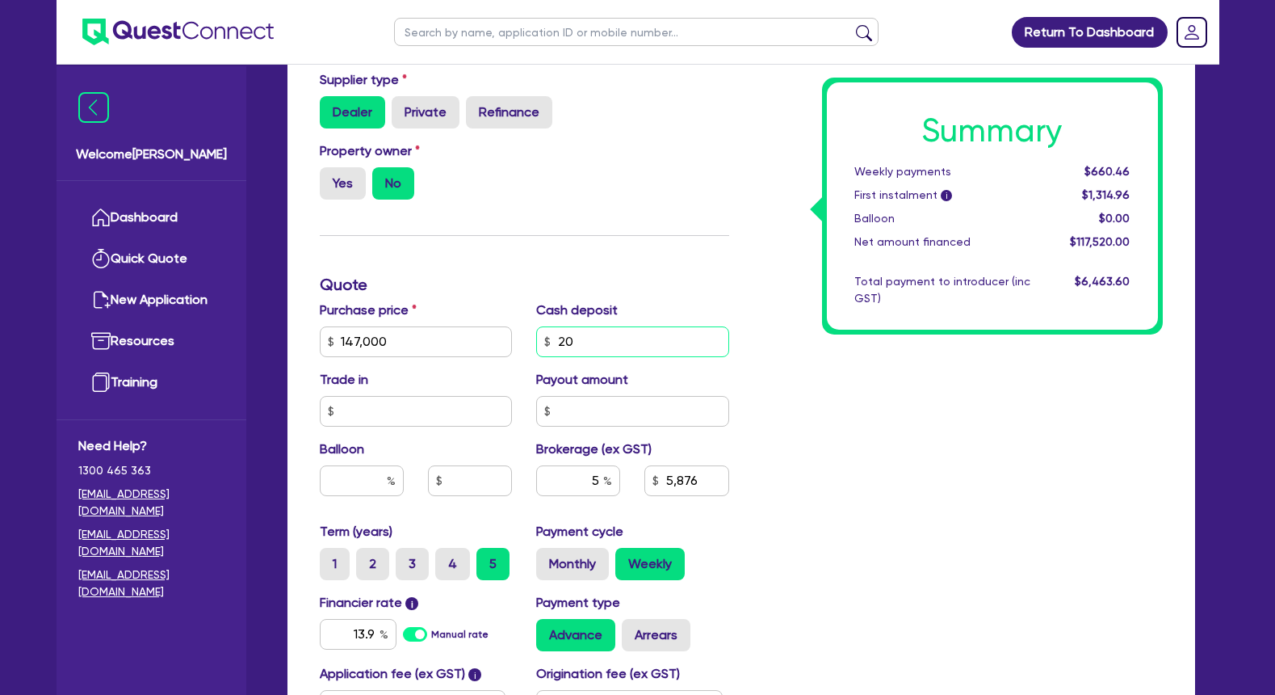
type input "5,876"
type input "147,000"
type input "2,000"
type input "5,876"
type input "147,000"
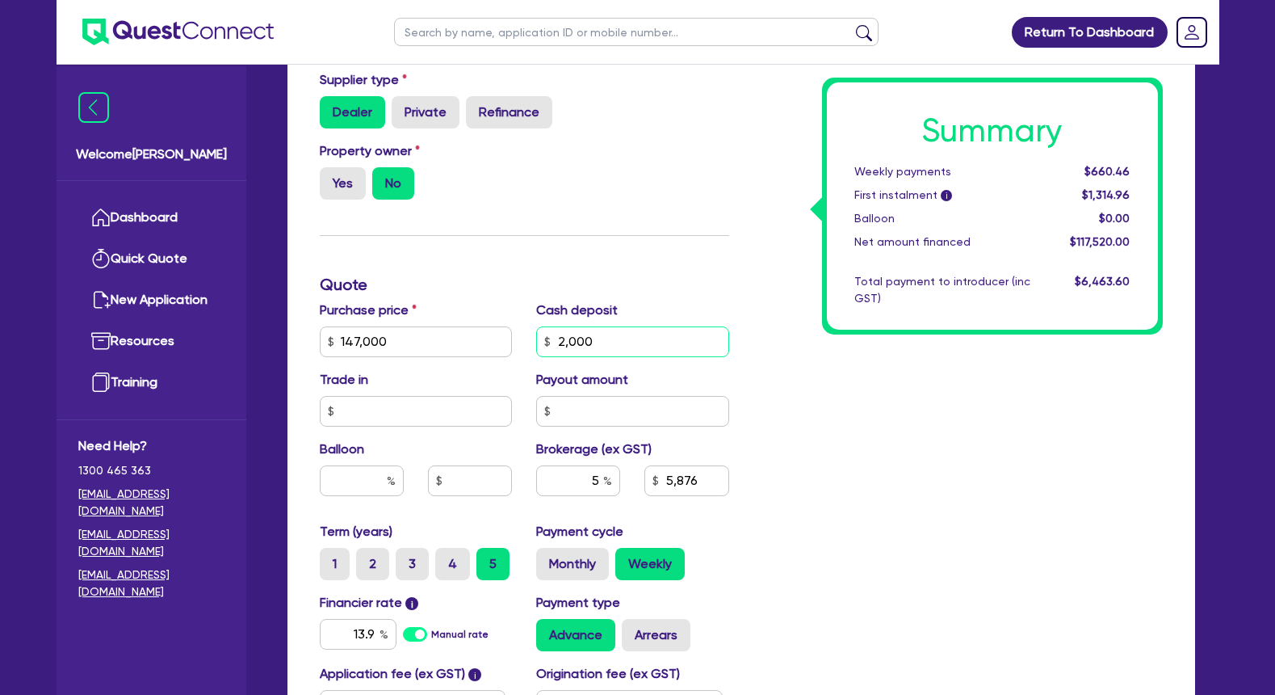
type input "20,000"
type input "5,876"
type input "20,000"
type input "147,000"
type input "5,876"
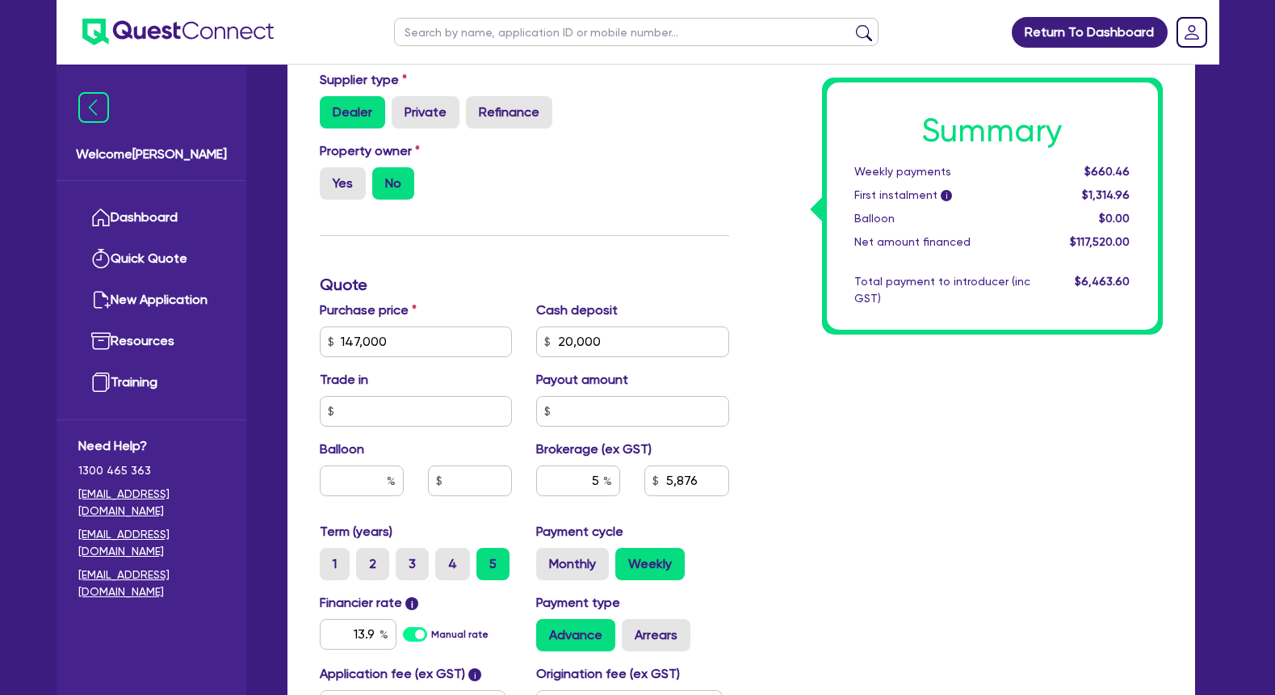
type input "147,000"
type input "6,350"
click at [820, 440] on div "Summary Weekly payments $713.74 First instalment i $1,368.24 Balloon $0.00 Net …" at bounding box center [958, 284] width 434 height 1039
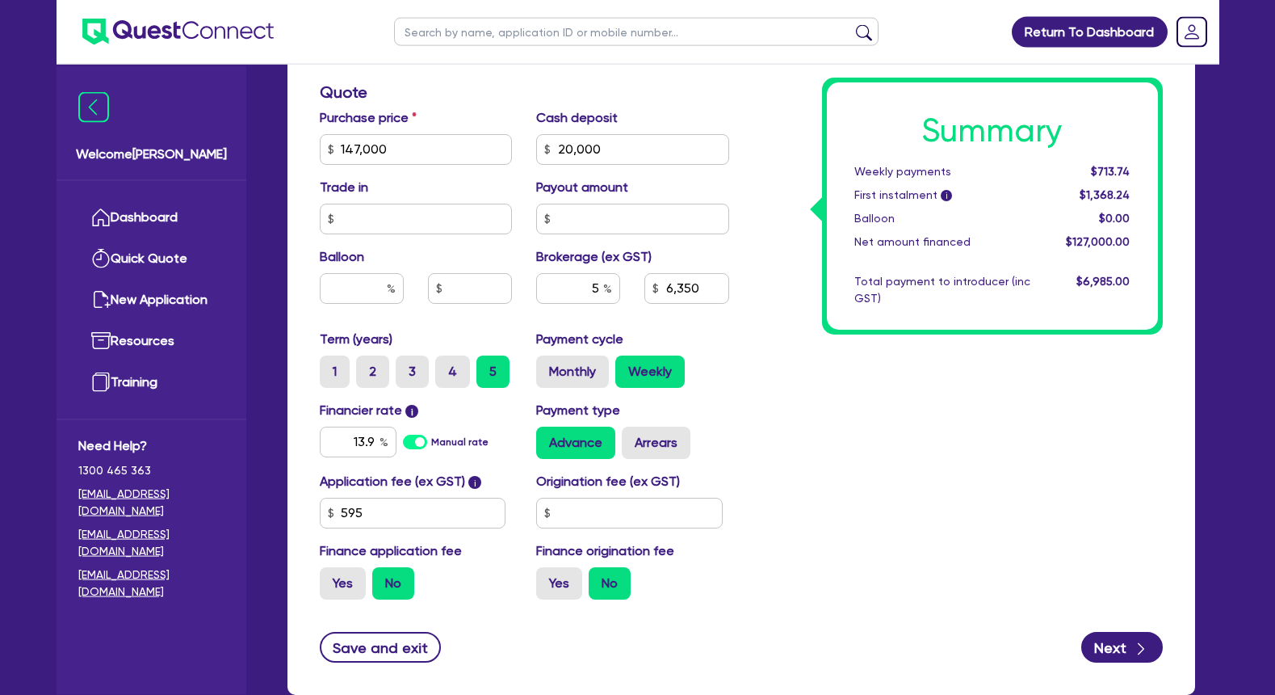
scroll to position [824, 0]
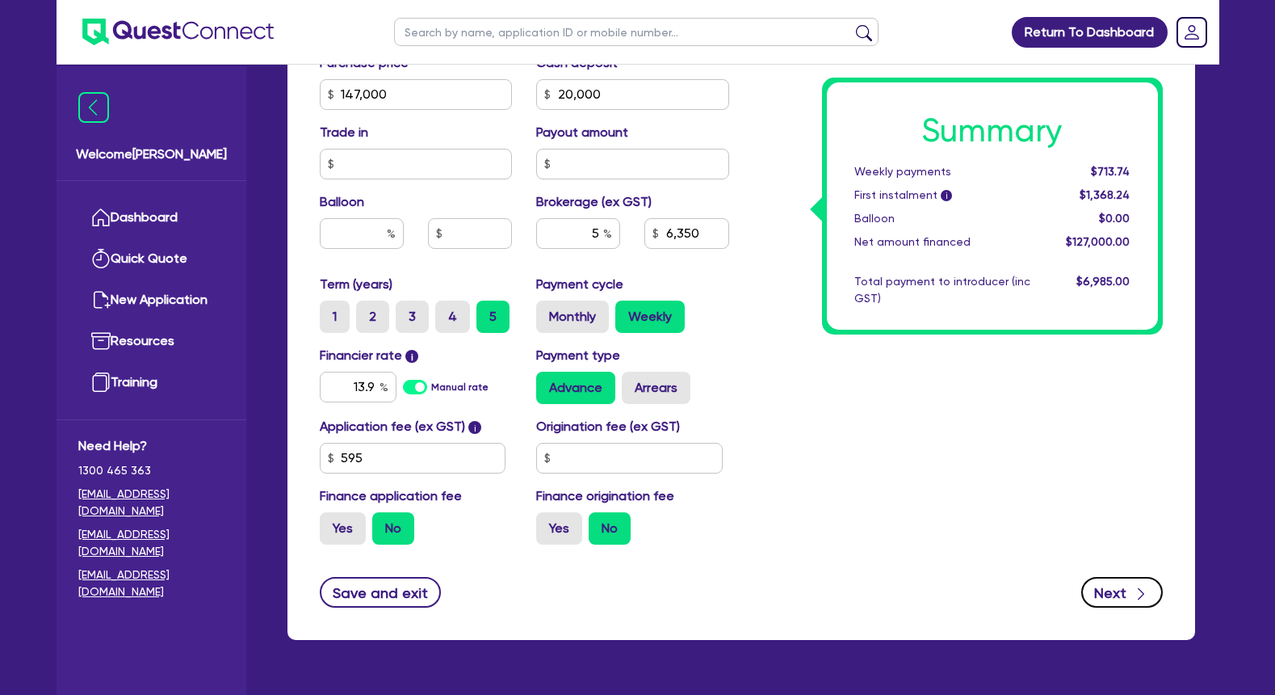
click at [1120, 605] on button "Next" at bounding box center [1122, 592] width 82 height 31
type input "147,000"
type input "6,350"
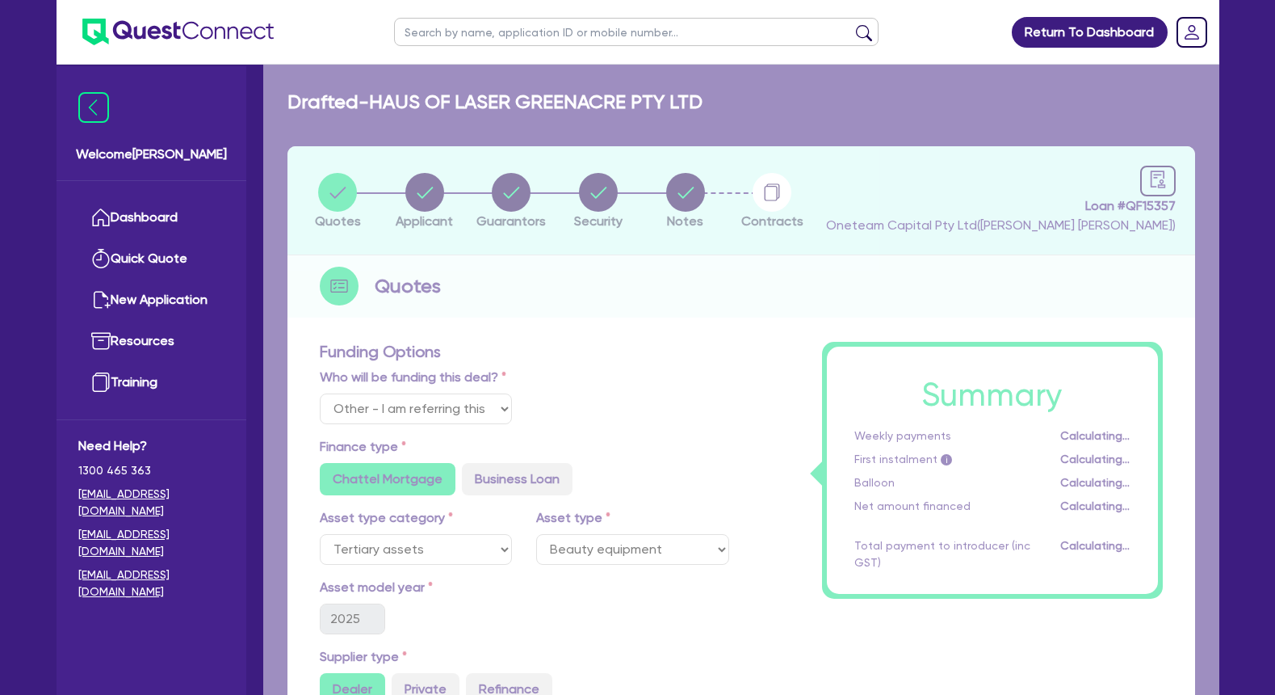
select select "COMPANY"
select select "HEALTH_BEAUTY"
select select "HAIR_BEAUTY_SALONS"
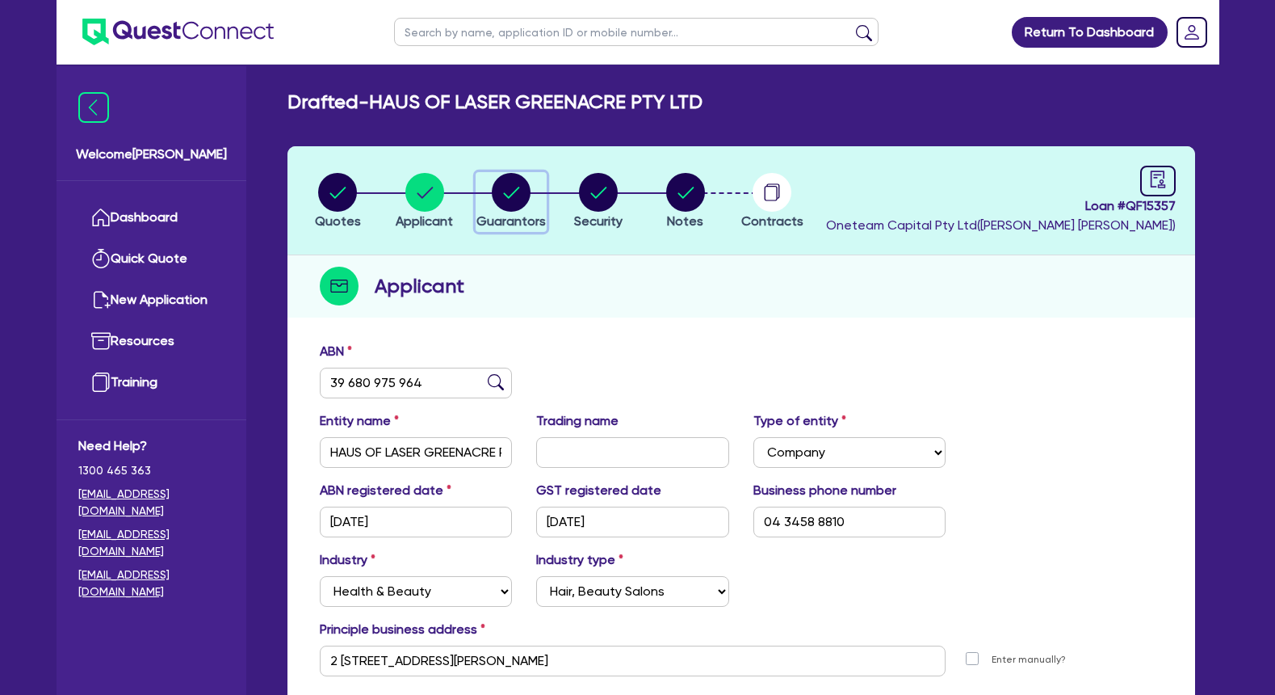
click at [519, 194] on circle "button" at bounding box center [511, 192] width 39 height 39
select select "MRS"
select select "NSW"
select select "DE_FACTO"
select select "VEHICLE"
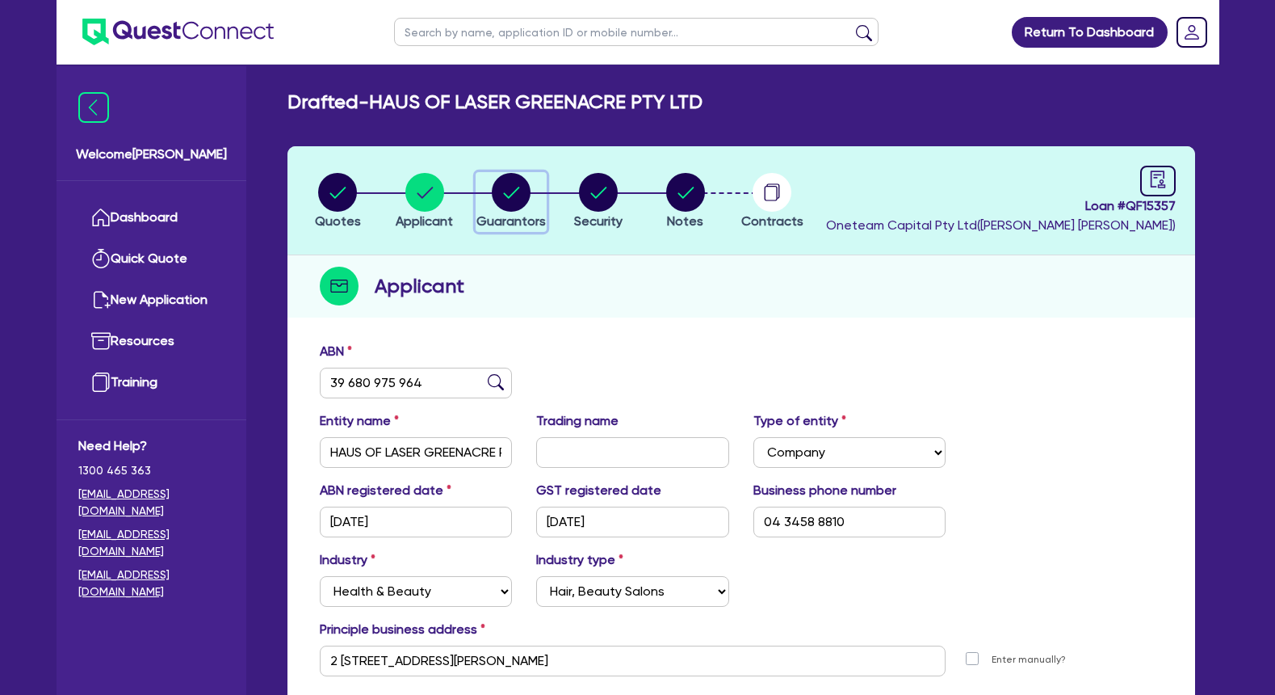
select select "CASH"
select select "HOUSEHOLD_PERSONAL"
select select "OTHER"
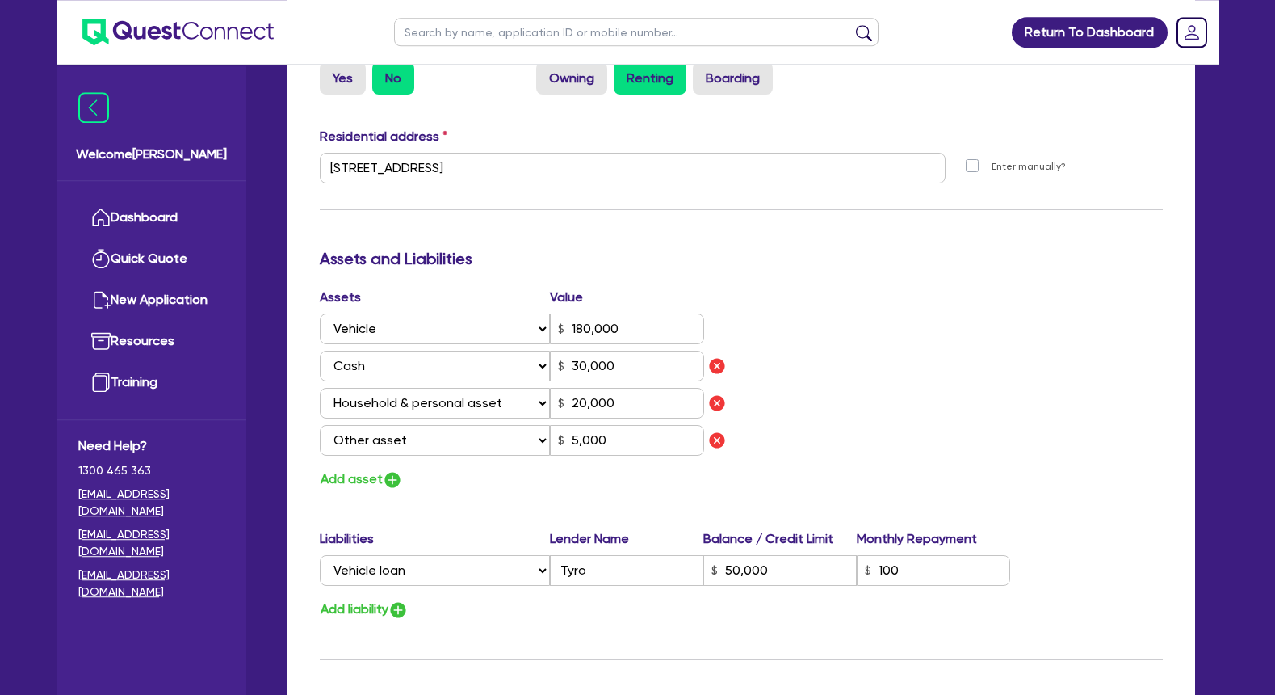
scroll to position [824, 0]
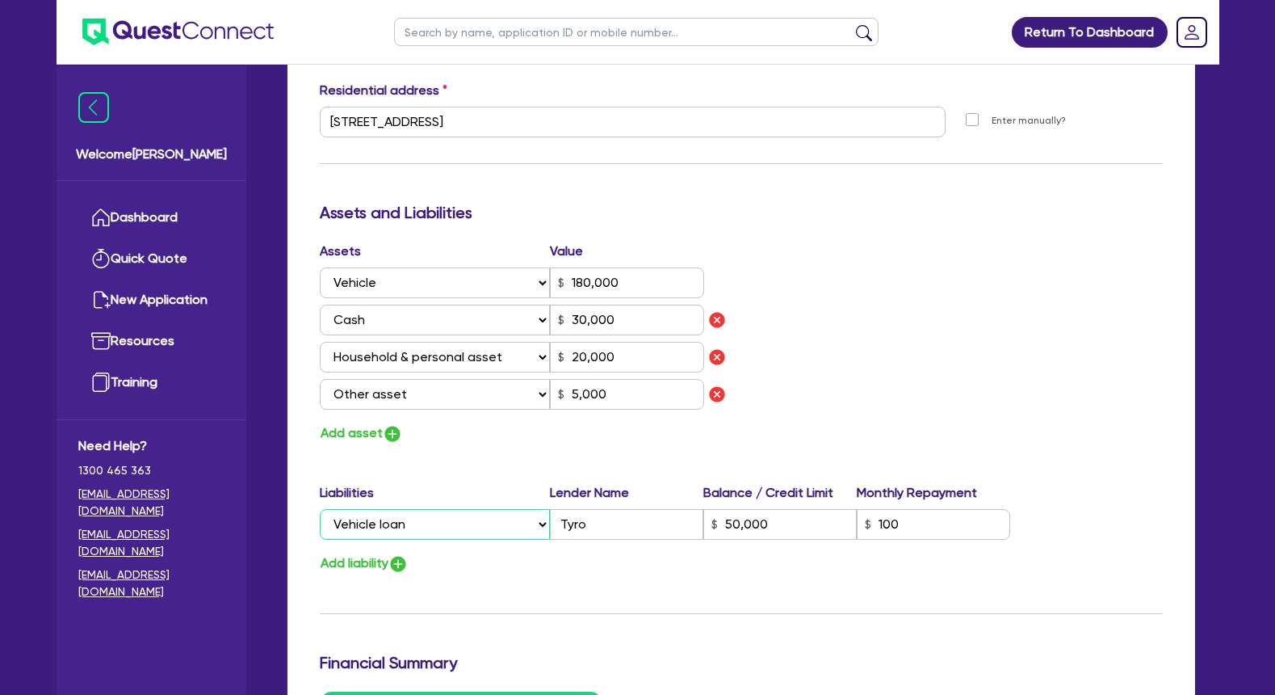
click at [320, 509] on select "Select Liability Credit card Mortgage Investment property loan Vehicle loan Tru…" at bounding box center [435, 524] width 230 height 31
select select "OTHER"
click option "Other loan" at bounding box center [0, 0] width 0 height 0
type input "3"
type input "0434 588 810"
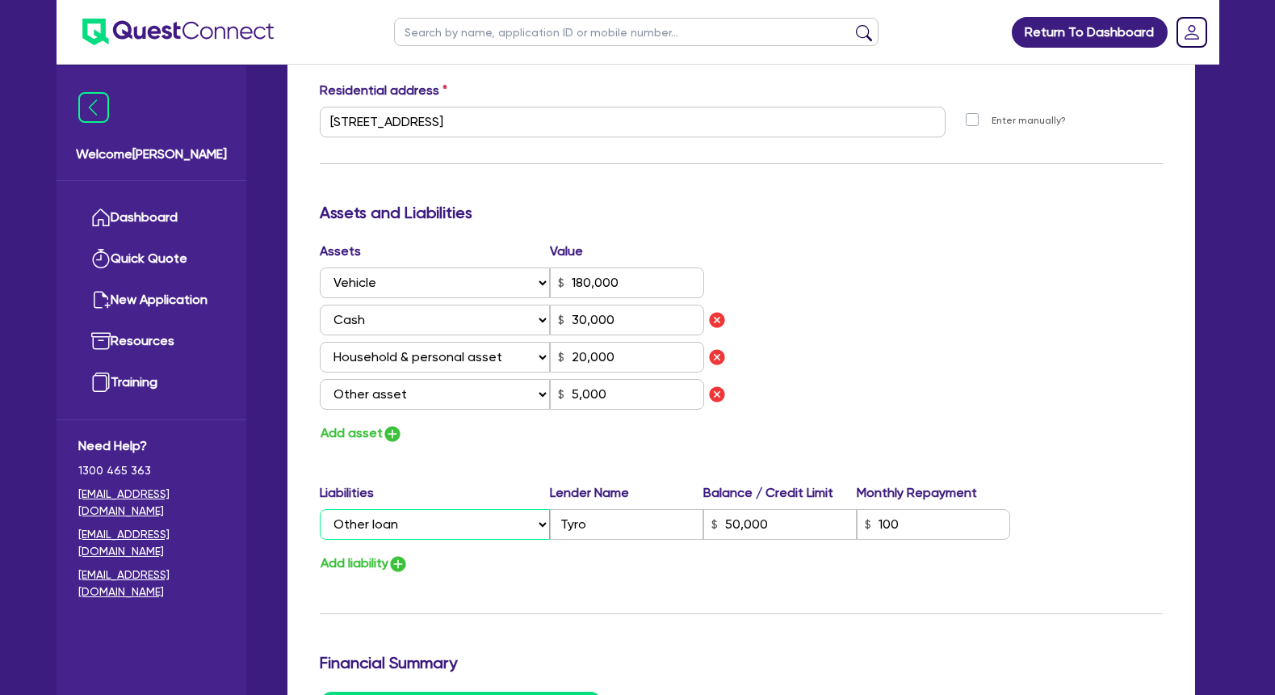
type input "180,000"
type input "30,000"
type input "20,000"
type input "5,000"
type input "50,000"
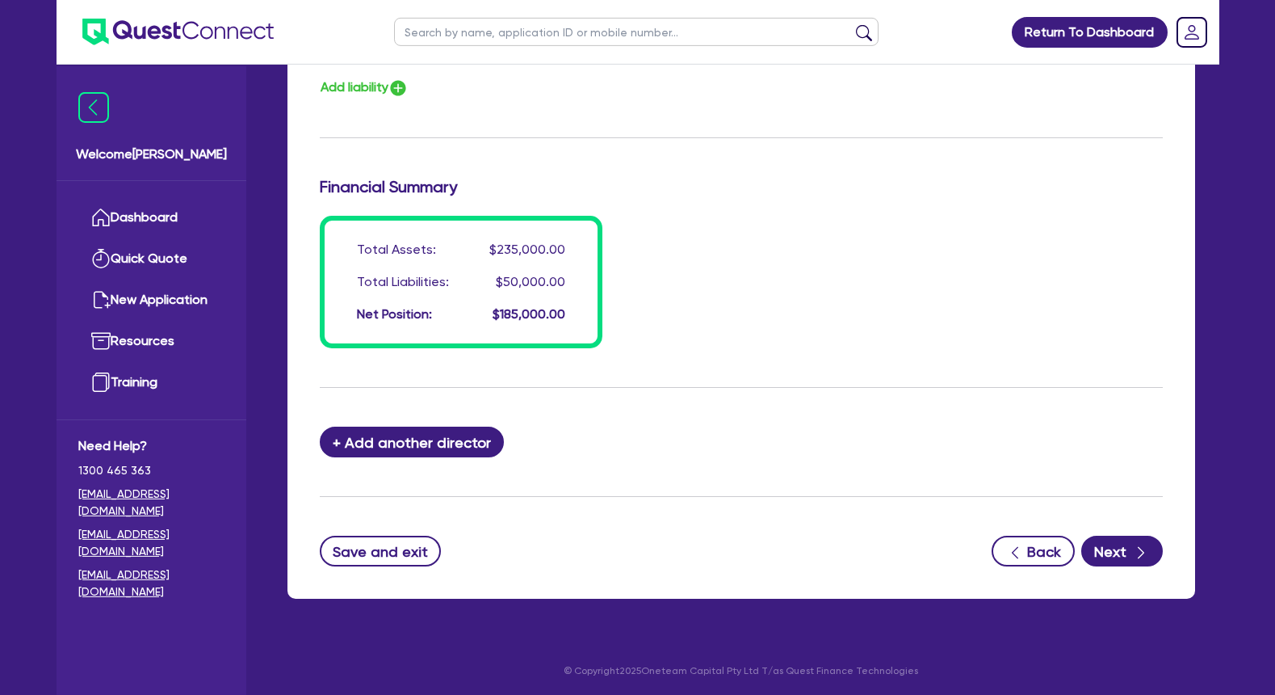
scroll to position [1302, 0]
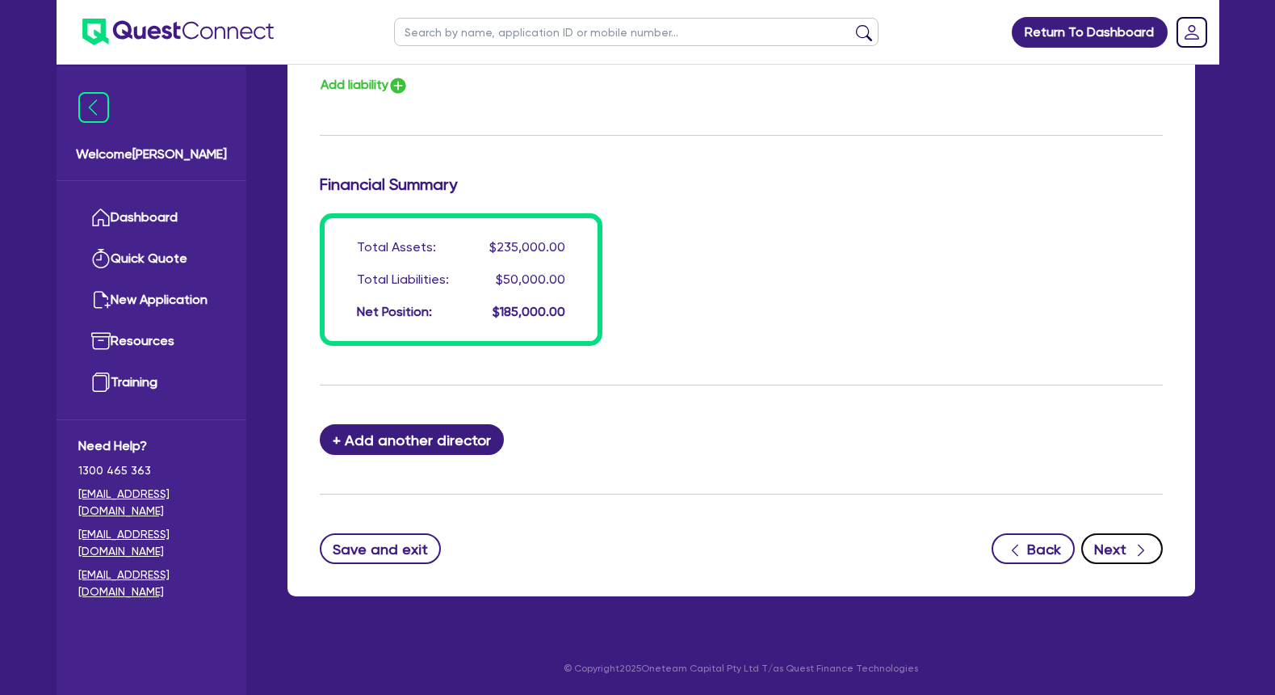
click at [1116, 549] on button "Next" at bounding box center [1122, 548] width 82 height 31
select select "TERTIARY_ASSETS"
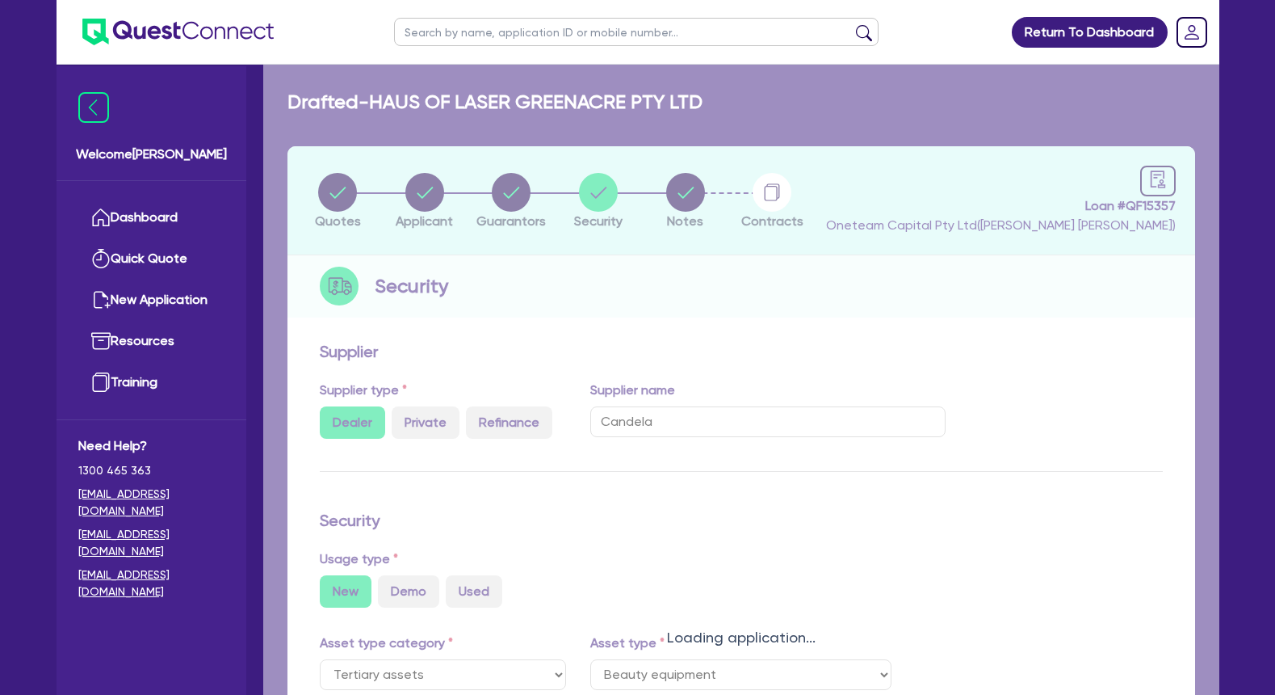
select select "BEAUTY_EQUIPMENT"
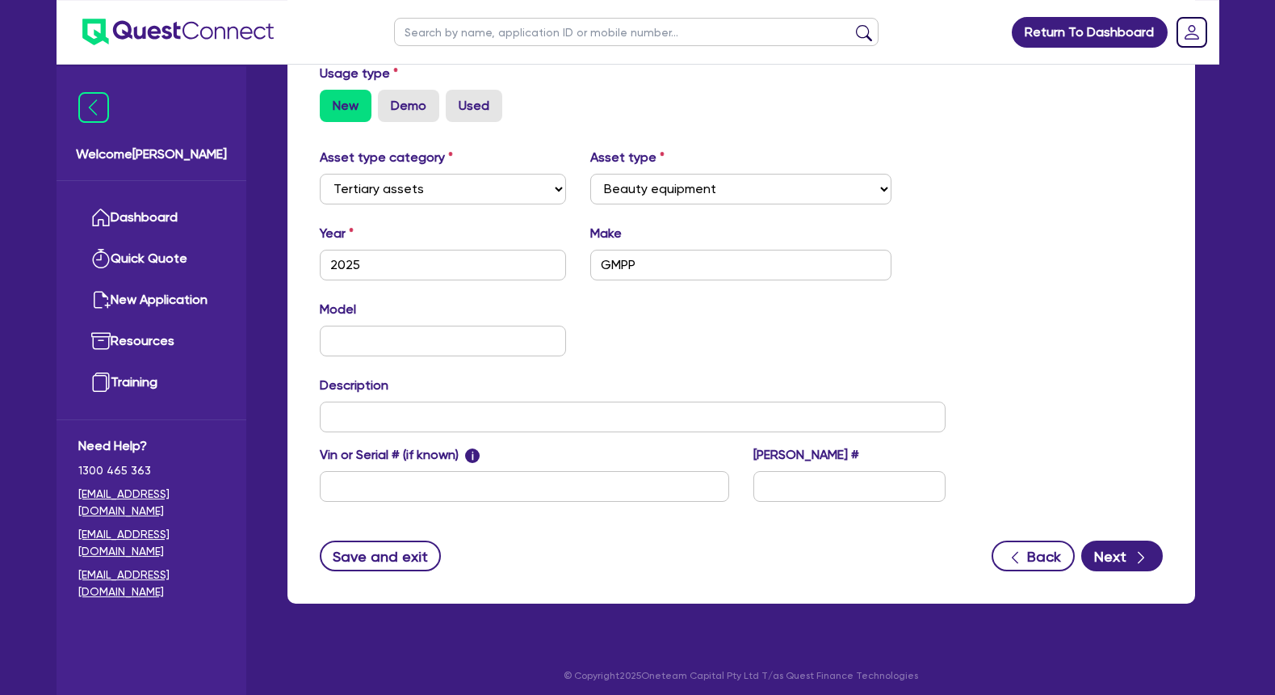
scroll to position [492, 0]
